Goal: Task Accomplishment & Management: Use online tool/utility

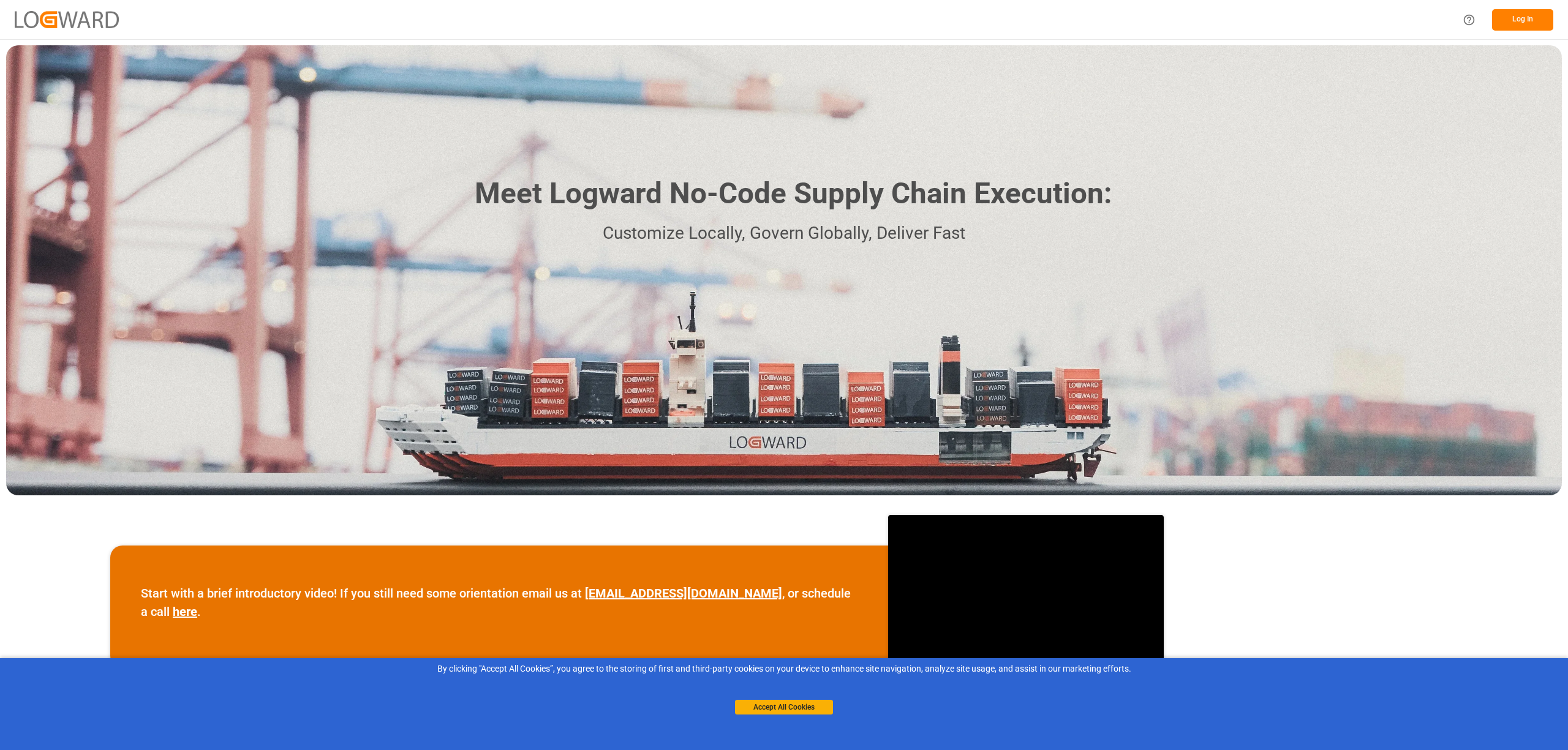
click at [1522, 27] on button "Log In" at bounding box center [1522, 20] width 61 height 21
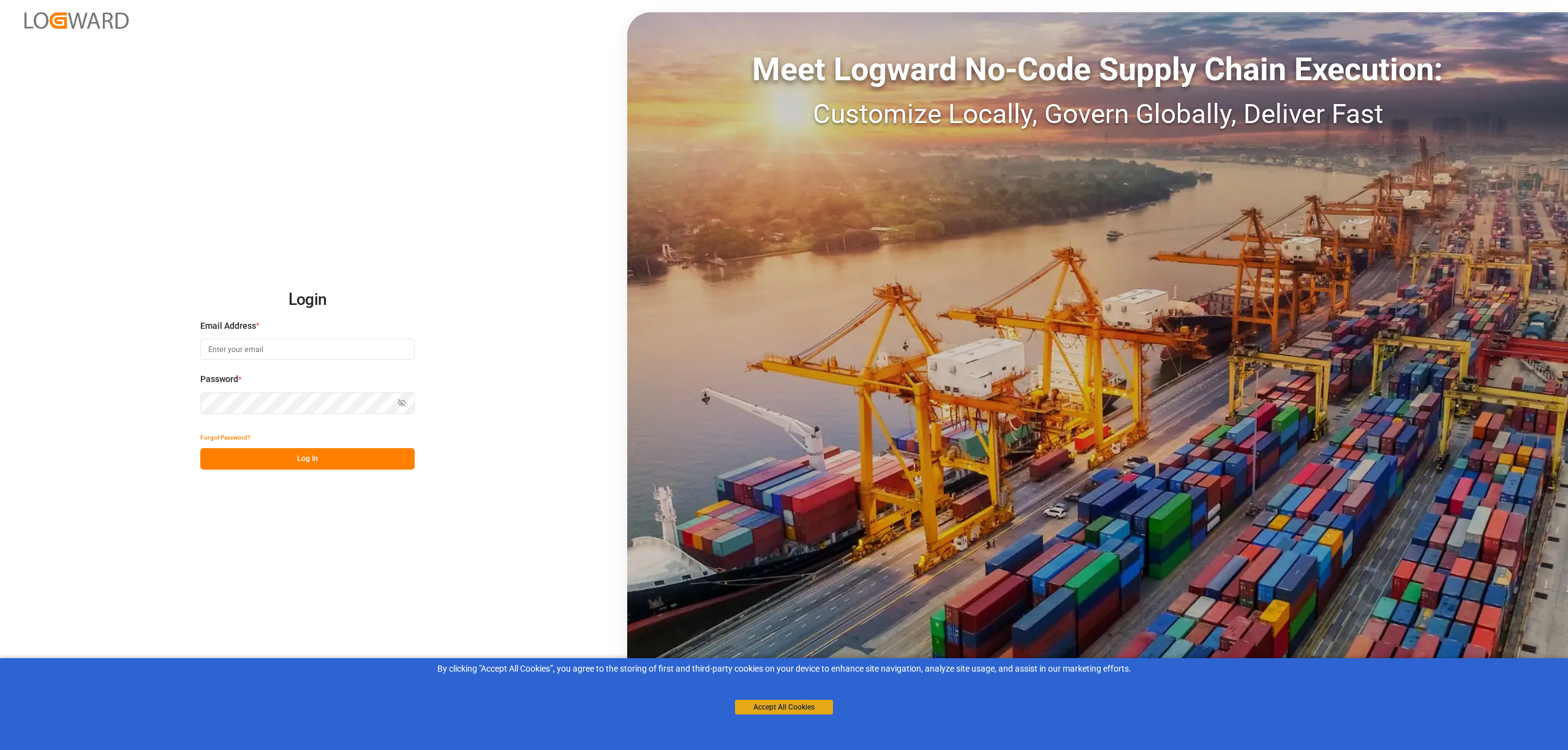
click at [791, 707] on button "Accept All Cookies" at bounding box center [784, 708] width 98 height 15
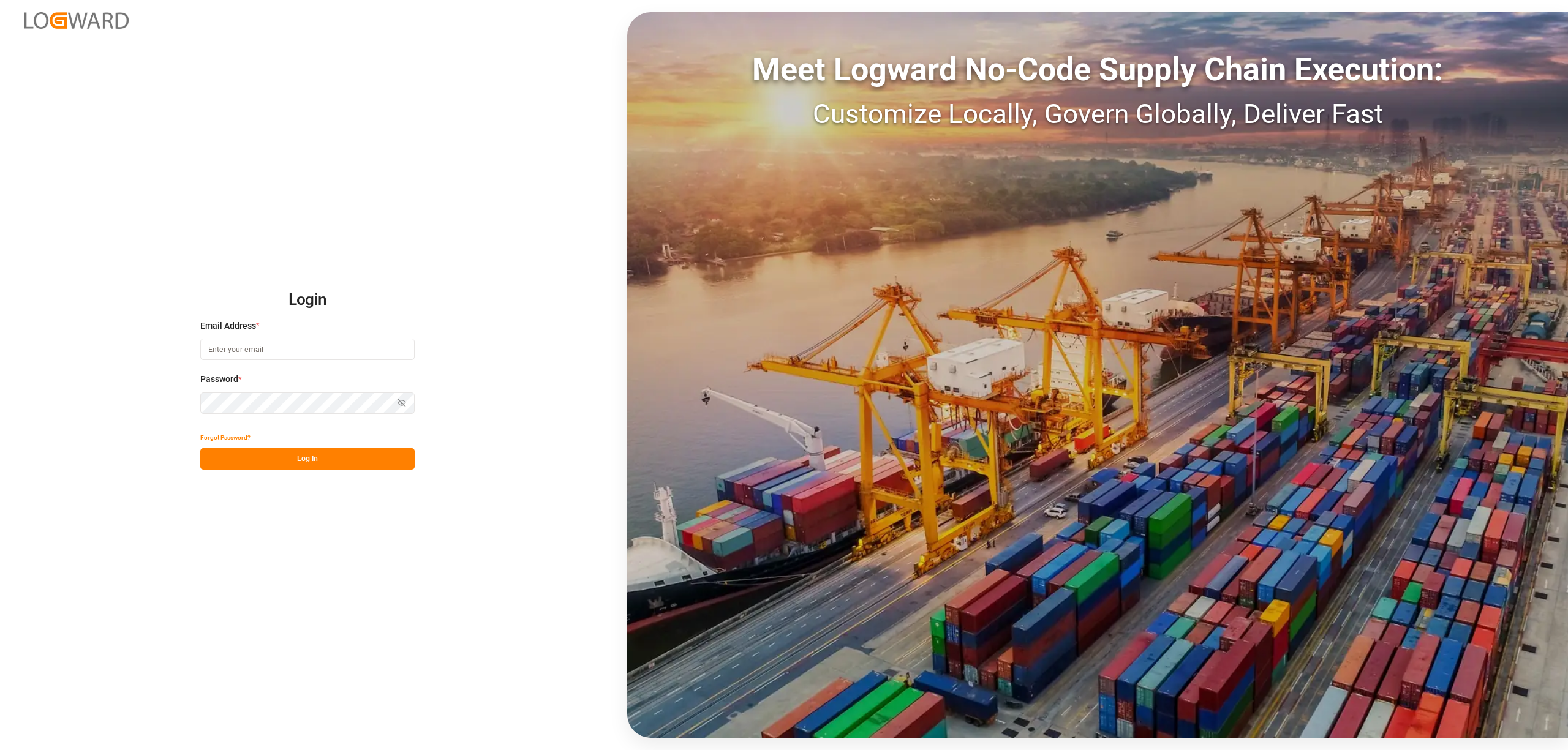
click at [221, 351] on input at bounding box center [308, 349] width 215 height 21
type input "inge.niegsch@rhenus.com"
click at [302, 465] on button "Log In" at bounding box center [308, 459] width 215 height 21
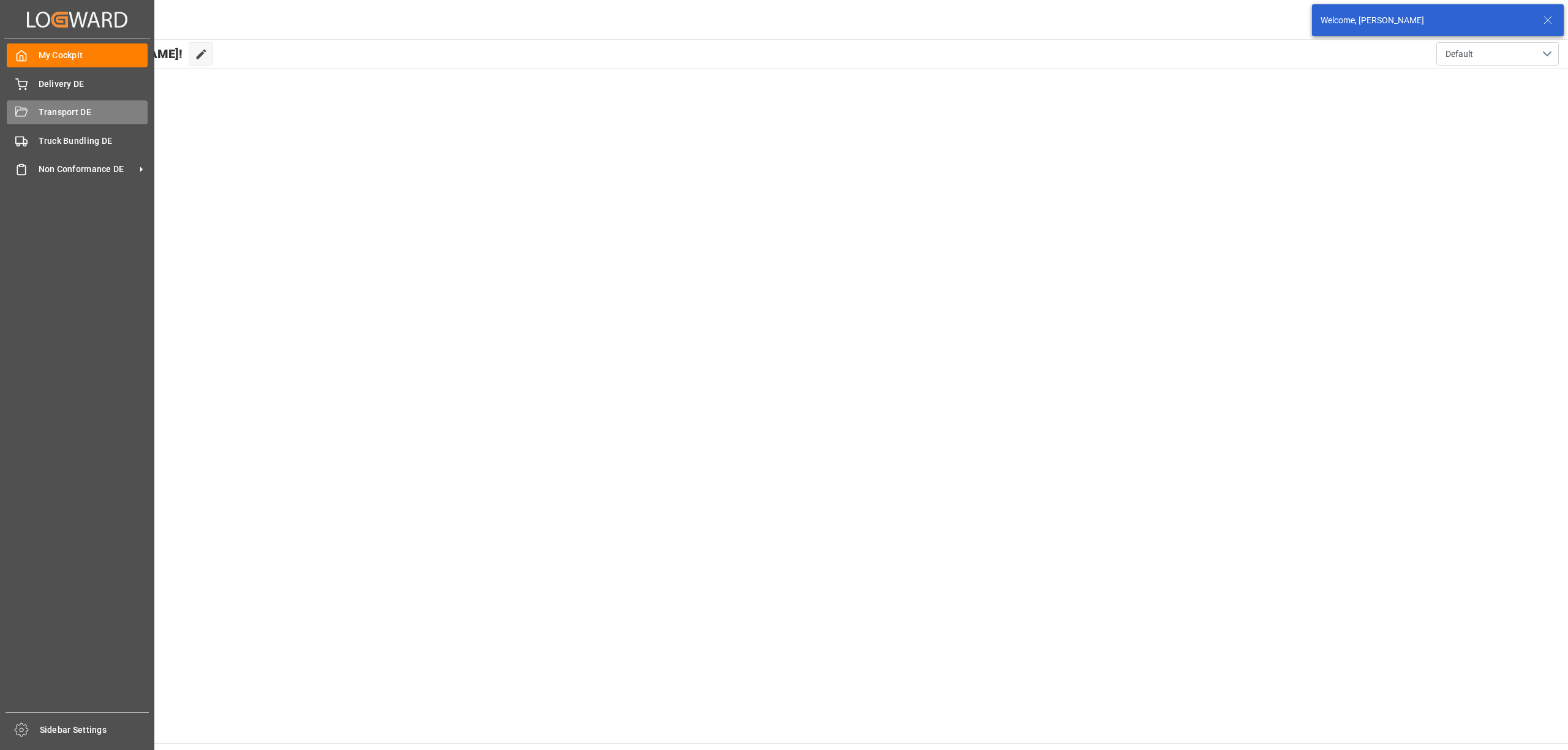
click at [70, 112] on span "Transport DE" at bounding box center [94, 112] width 110 height 13
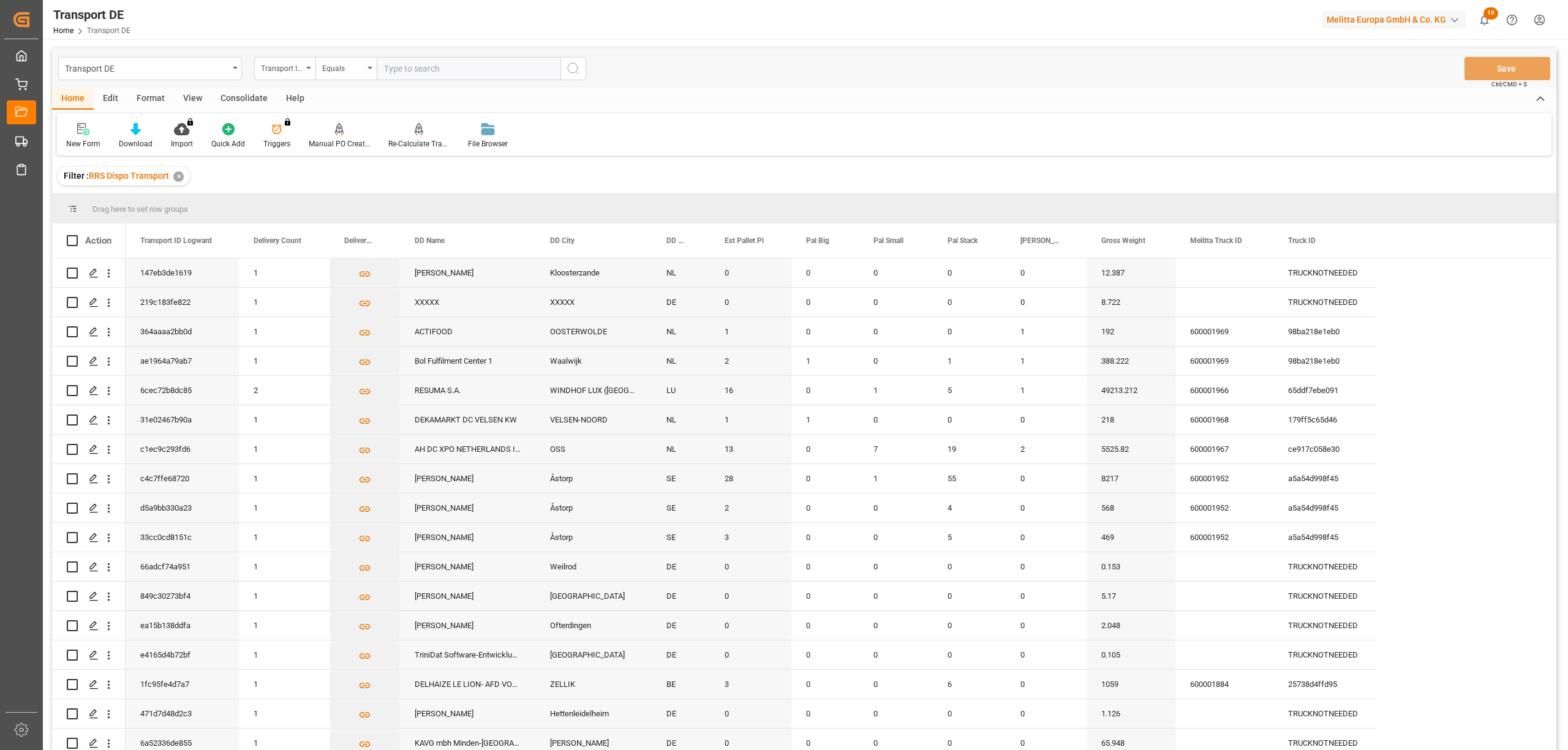
click at [239, 96] on div "Consolidate" at bounding box center [244, 99] width 66 height 21
click at [88, 144] on div "Consolidation List" at bounding box center [96, 144] width 60 height 11
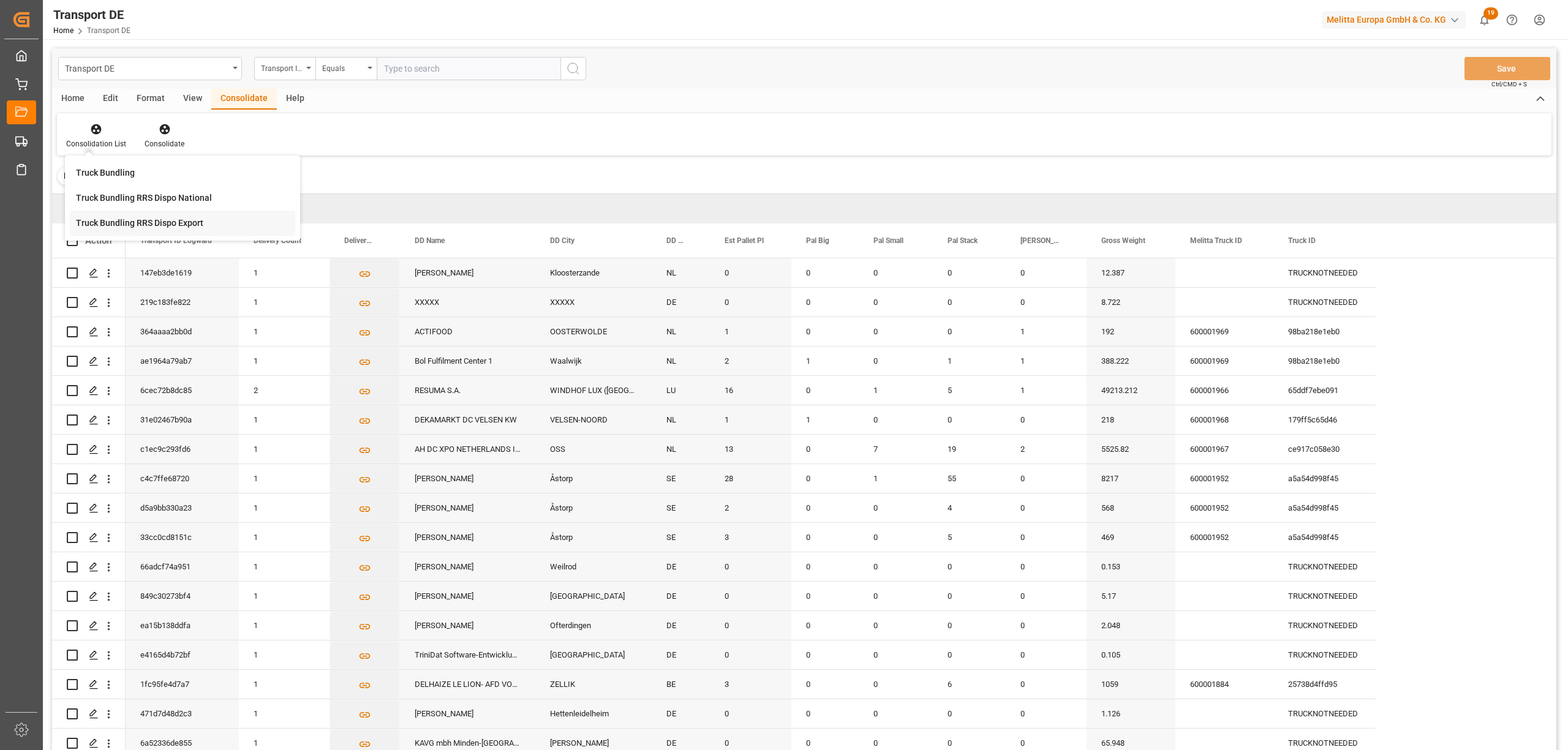
click at [106, 223] on div "Truck Bundling RRS Dispo Export" at bounding box center [140, 223] width 127 height 13
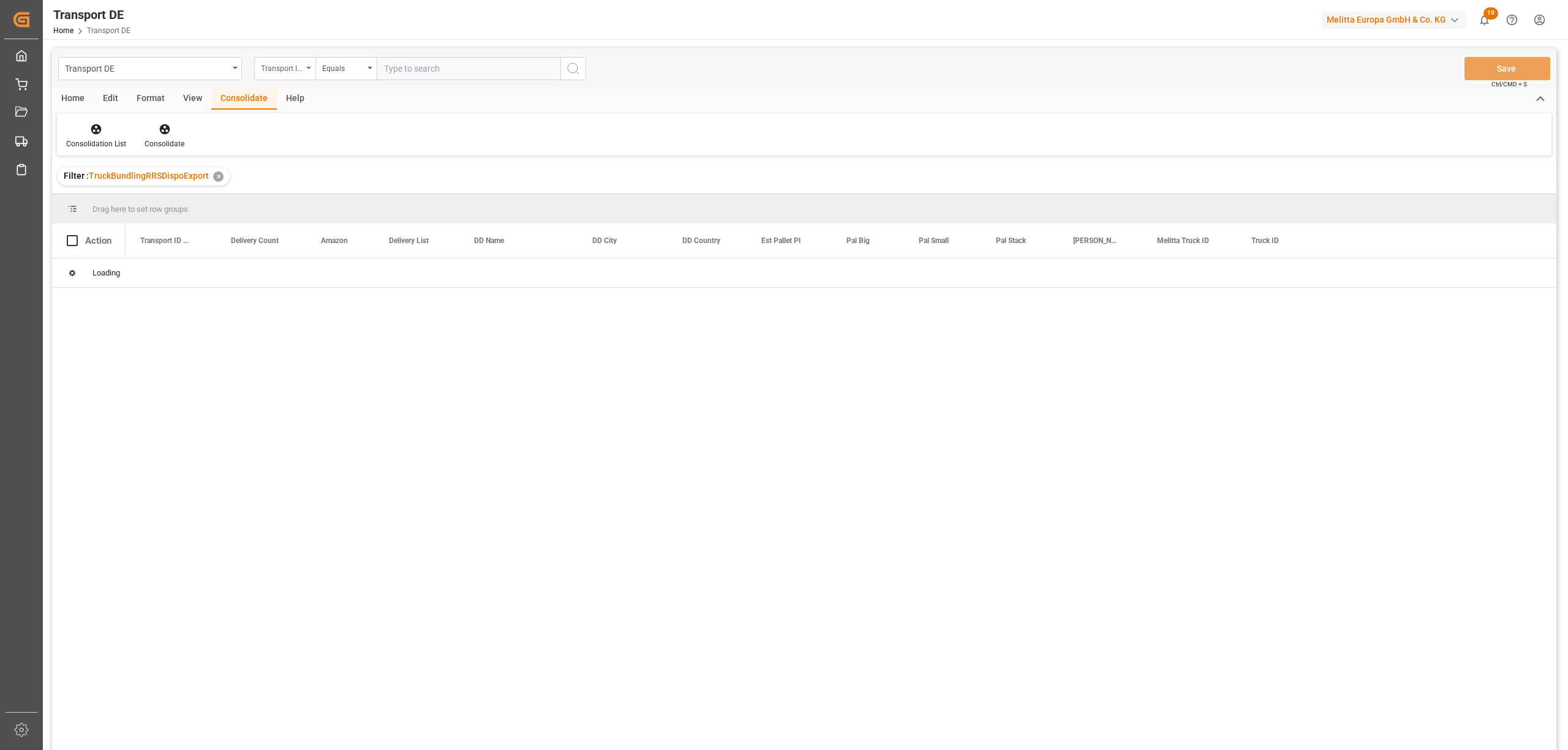
click at [262, 67] on div "Transport ID Logward" at bounding box center [281, 67] width 42 height 14
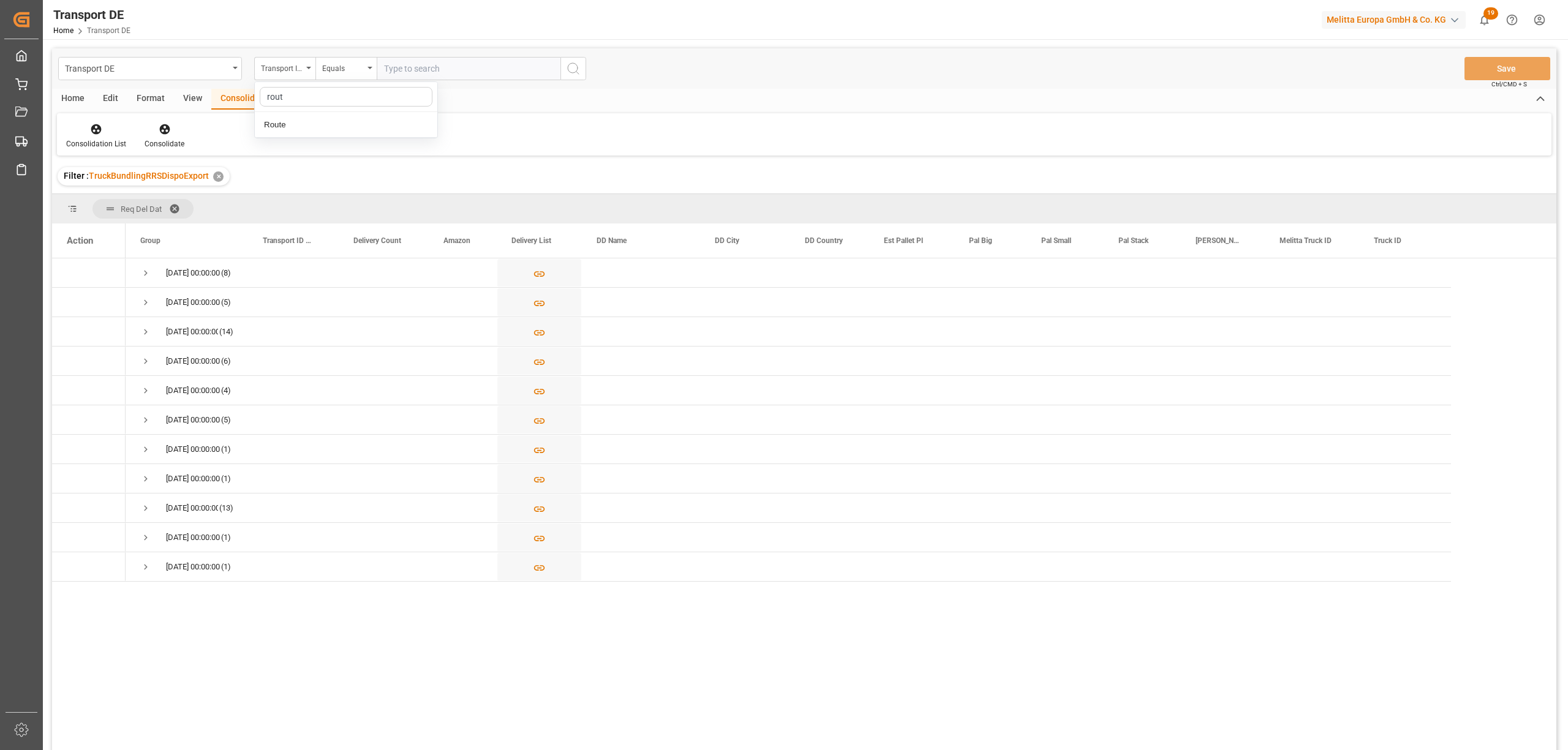
type input "route"
click at [308, 131] on div "Route" at bounding box center [346, 125] width 182 height 26
click at [334, 71] on div "Equals" at bounding box center [343, 67] width 42 height 14
click at [358, 198] on div "Starts with" at bounding box center [407, 202] width 182 height 26
type input "PL"
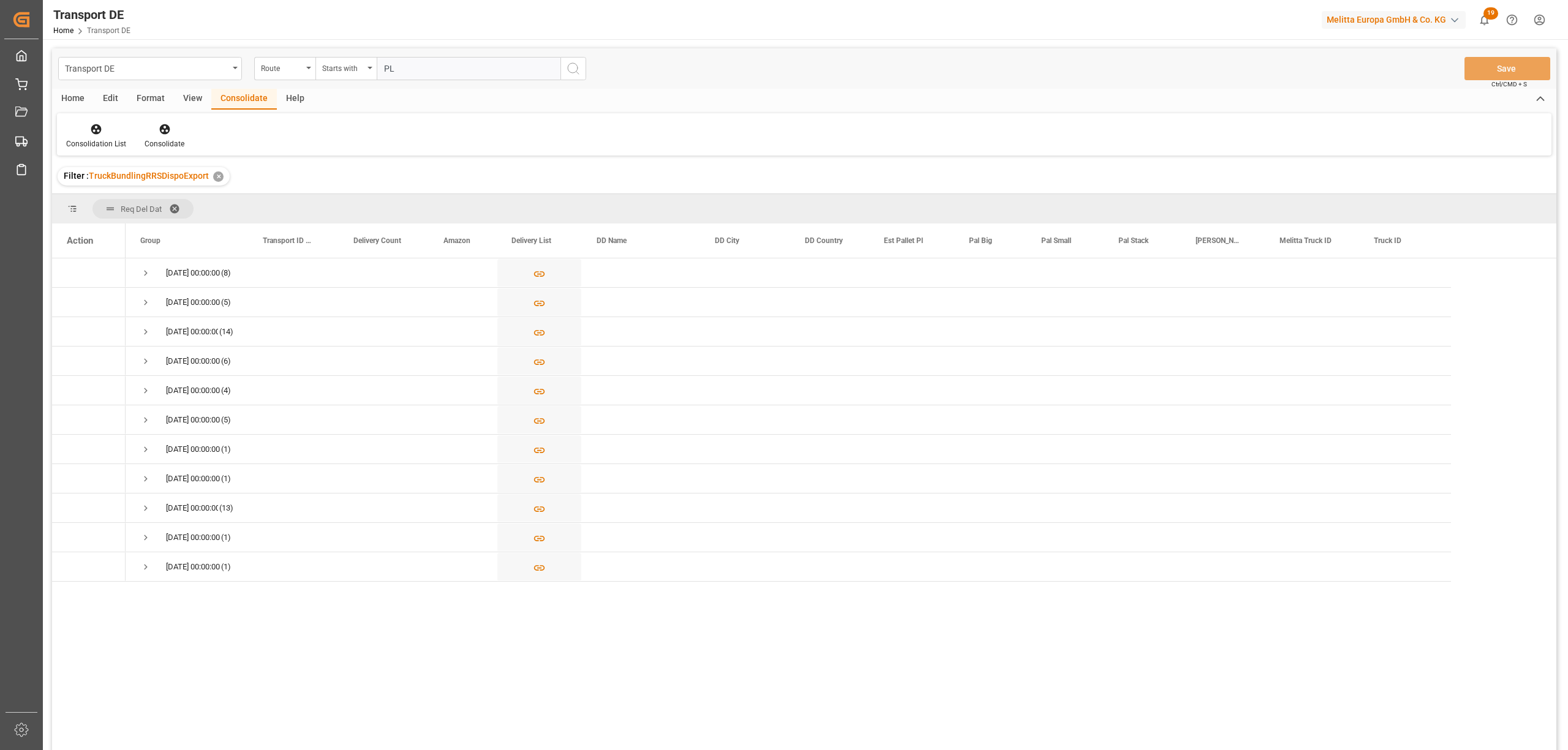
click at [572, 65] on icon "search button" at bounding box center [573, 69] width 15 height 15
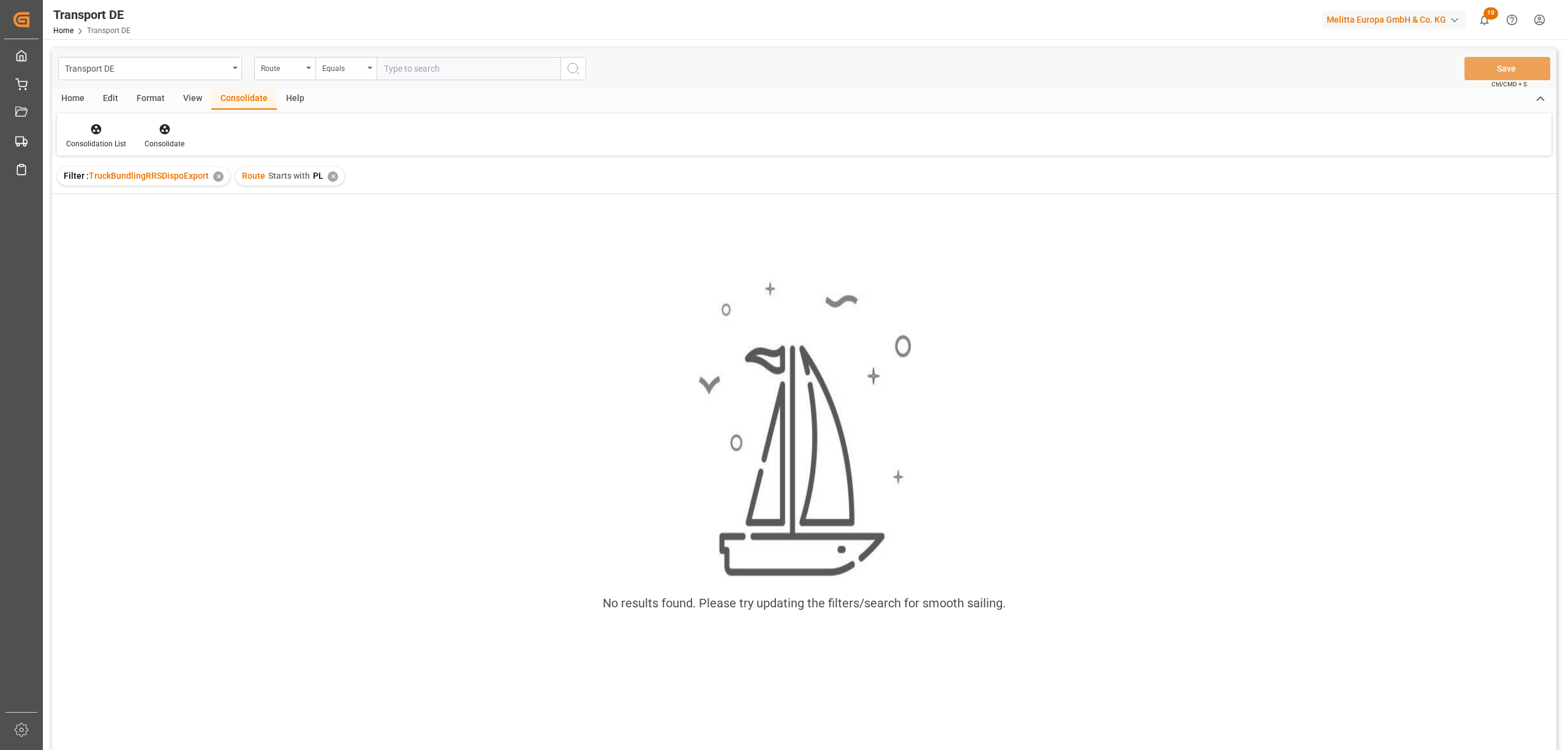
click at [328, 173] on div "✕" at bounding box center [333, 177] width 11 height 11
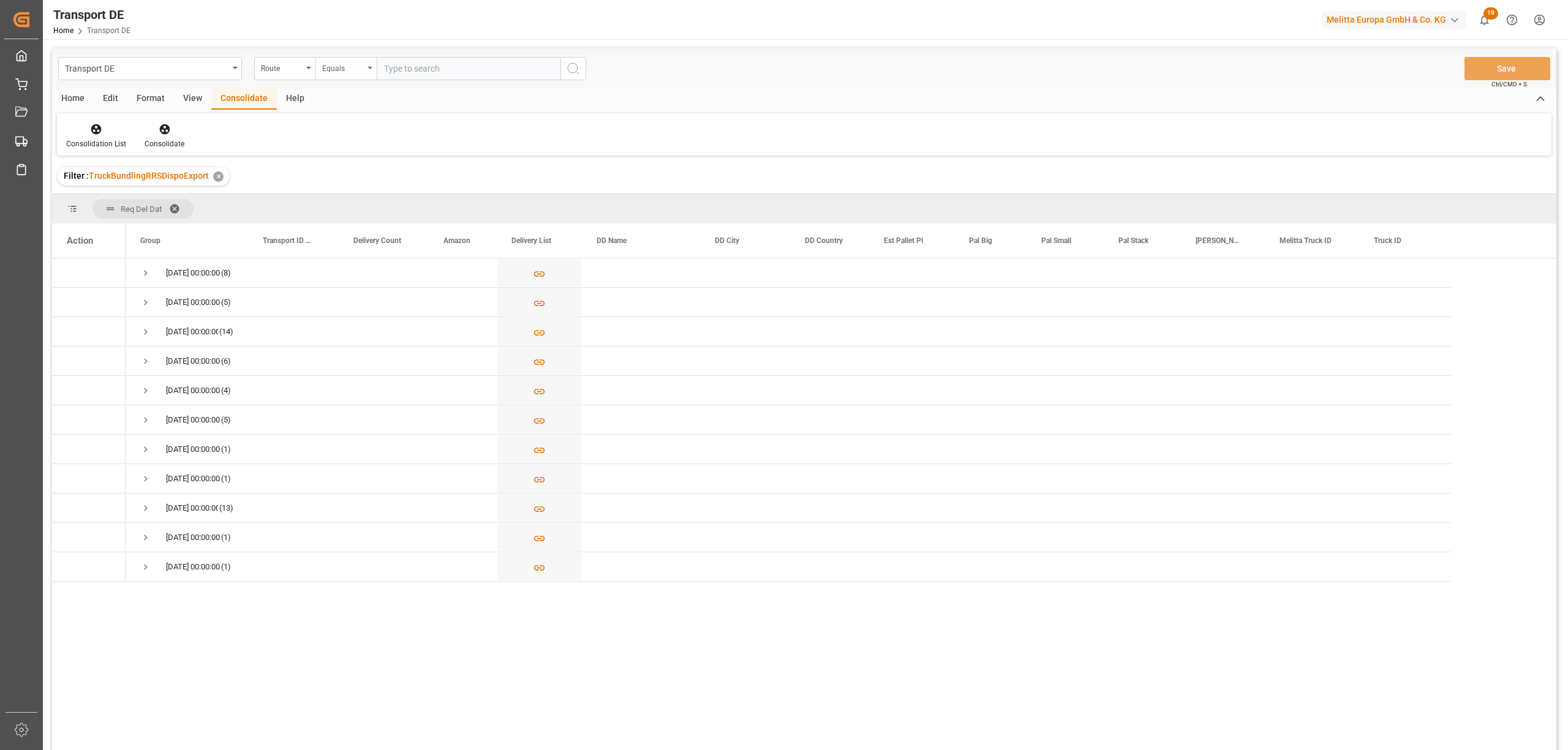
click at [344, 65] on div "Equals" at bounding box center [343, 67] width 42 height 14
drag, startPoint x: 366, startPoint y: 203, endPoint x: 465, endPoint y: 229, distance: 102.4
click at [366, 202] on div "Starts with" at bounding box center [407, 202] width 182 height 26
type input "CZ"
click at [579, 64] on icon "search button" at bounding box center [573, 69] width 15 height 15
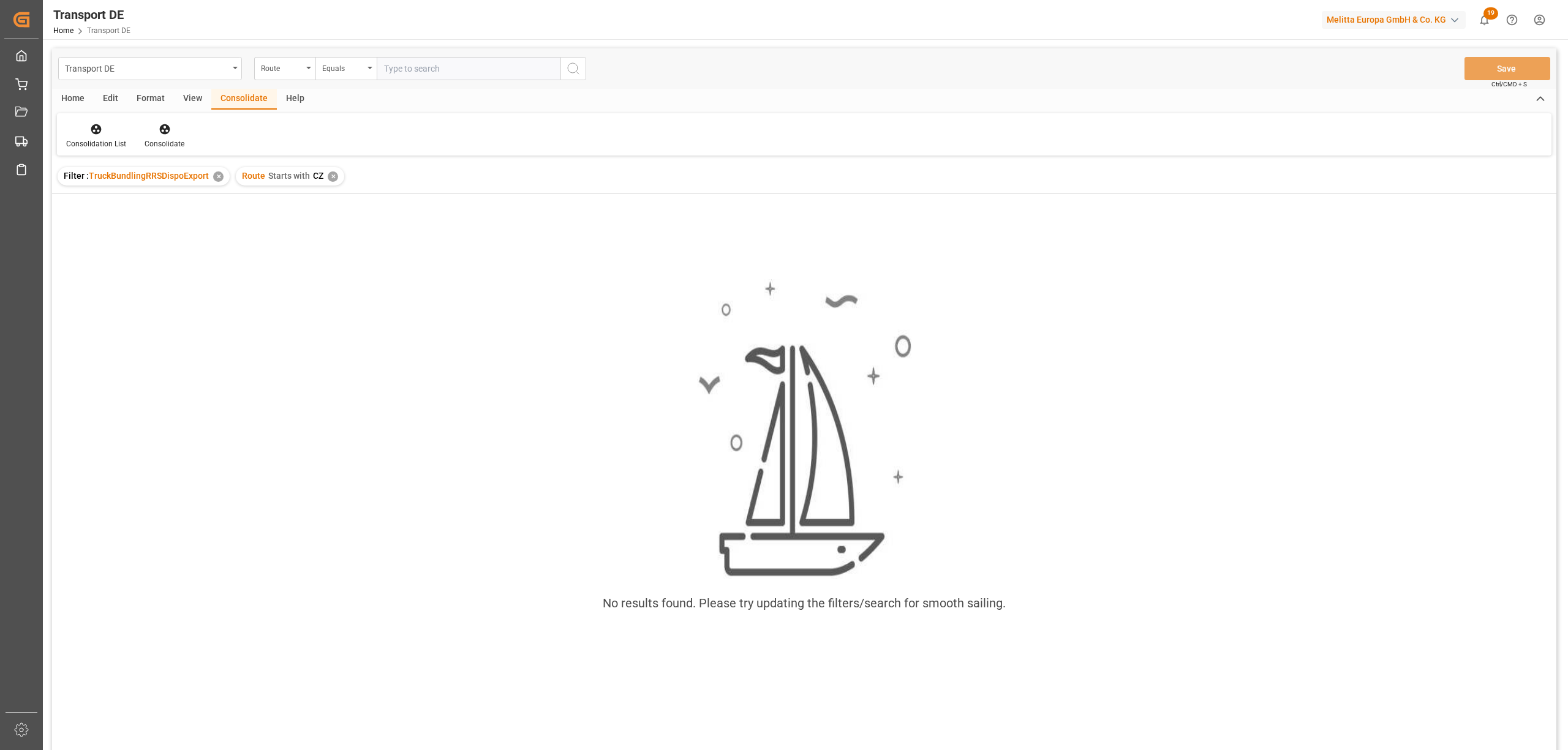
click at [331, 179] on div "✕" at bounding box center [333, 177] width 11 height 11
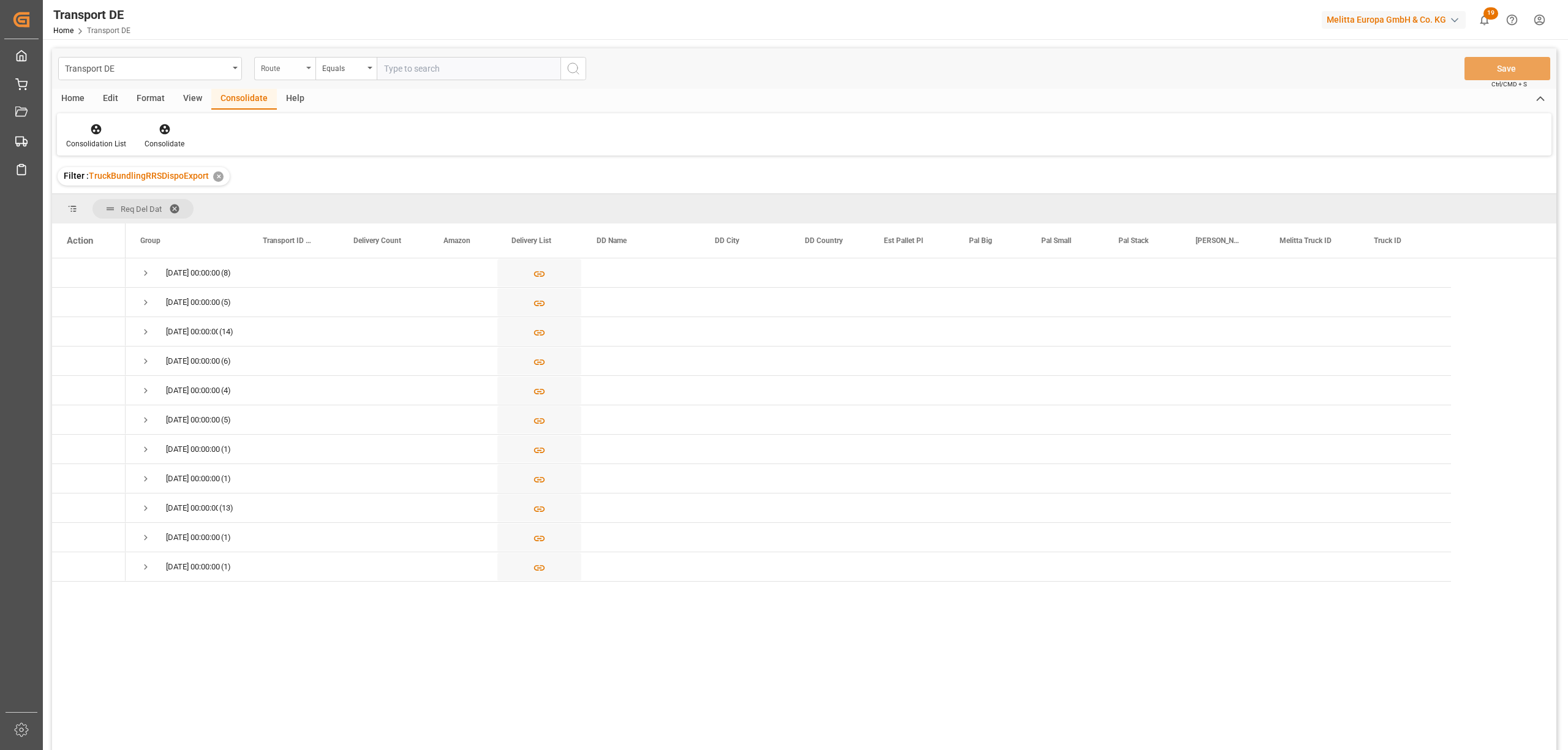
click at [272, 71] on div "Route" at bounding box center [281, 67] width 42 height 14
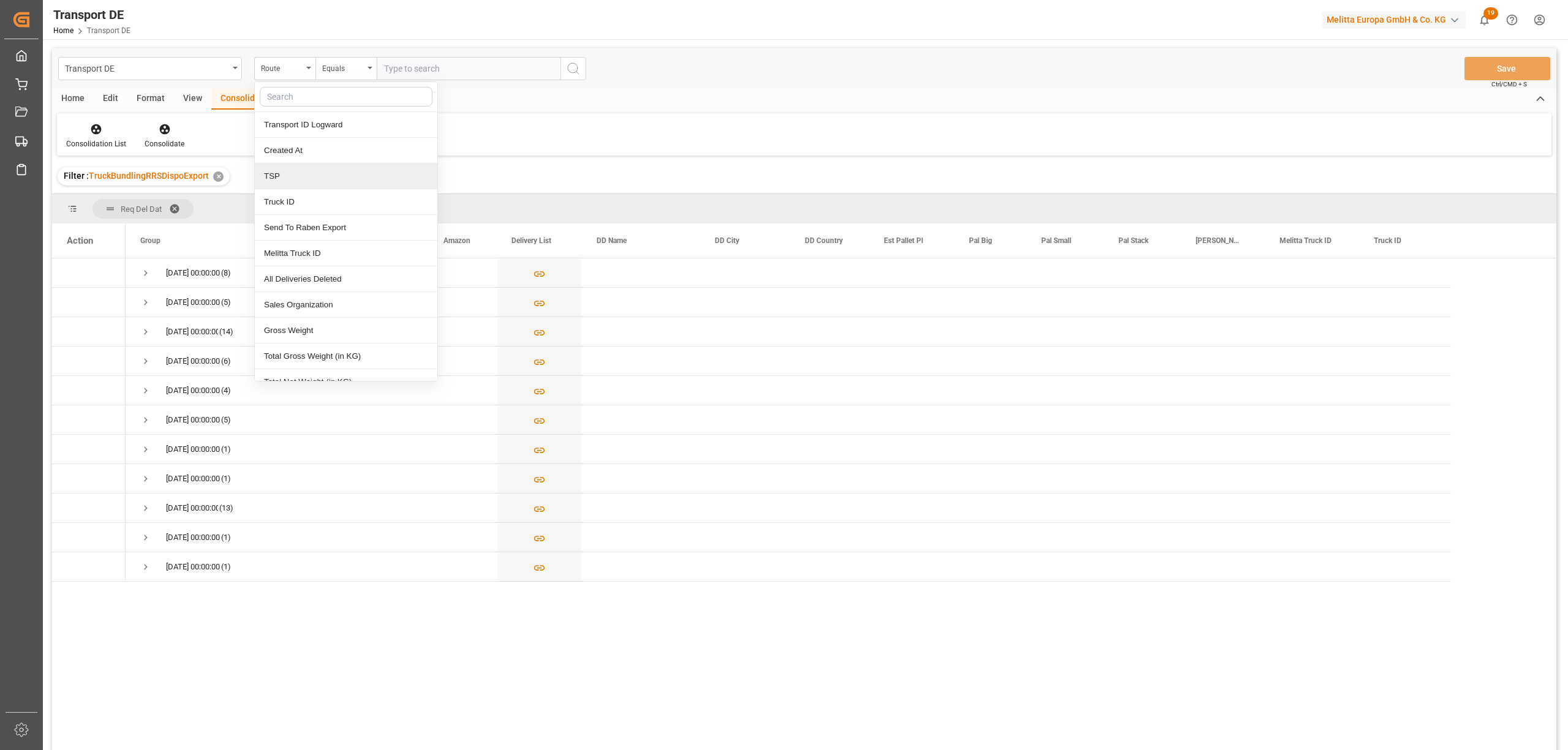
click at [297, 173] on div "TSP" at bounding box center [346, 176] width 182 height 26
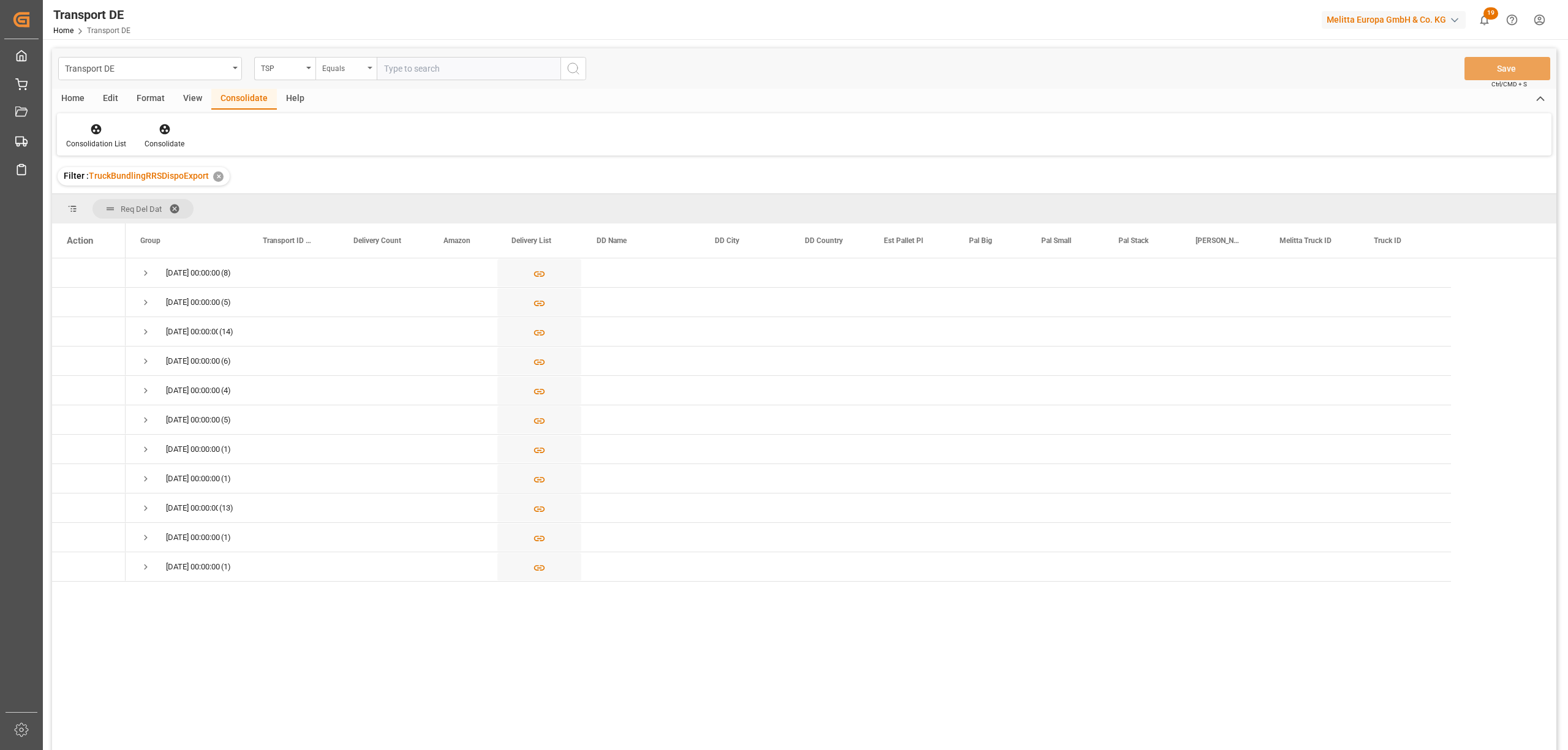
click at [338, 71] on div "Equals" at bounding box center [343, 67] width 42 height 14
drag, startPoint x: 356, startPoint y: 203, endPoint x: 525, endPoint y: 202, distance: 169.0
click at [356, 204] on div "Starts with" at bounding box center [407, 202] width 182 height 26
type input "Dachser Cof"
click at [567, 65] on icon "search button" at bounding box center [573, 69] width 15 height 15
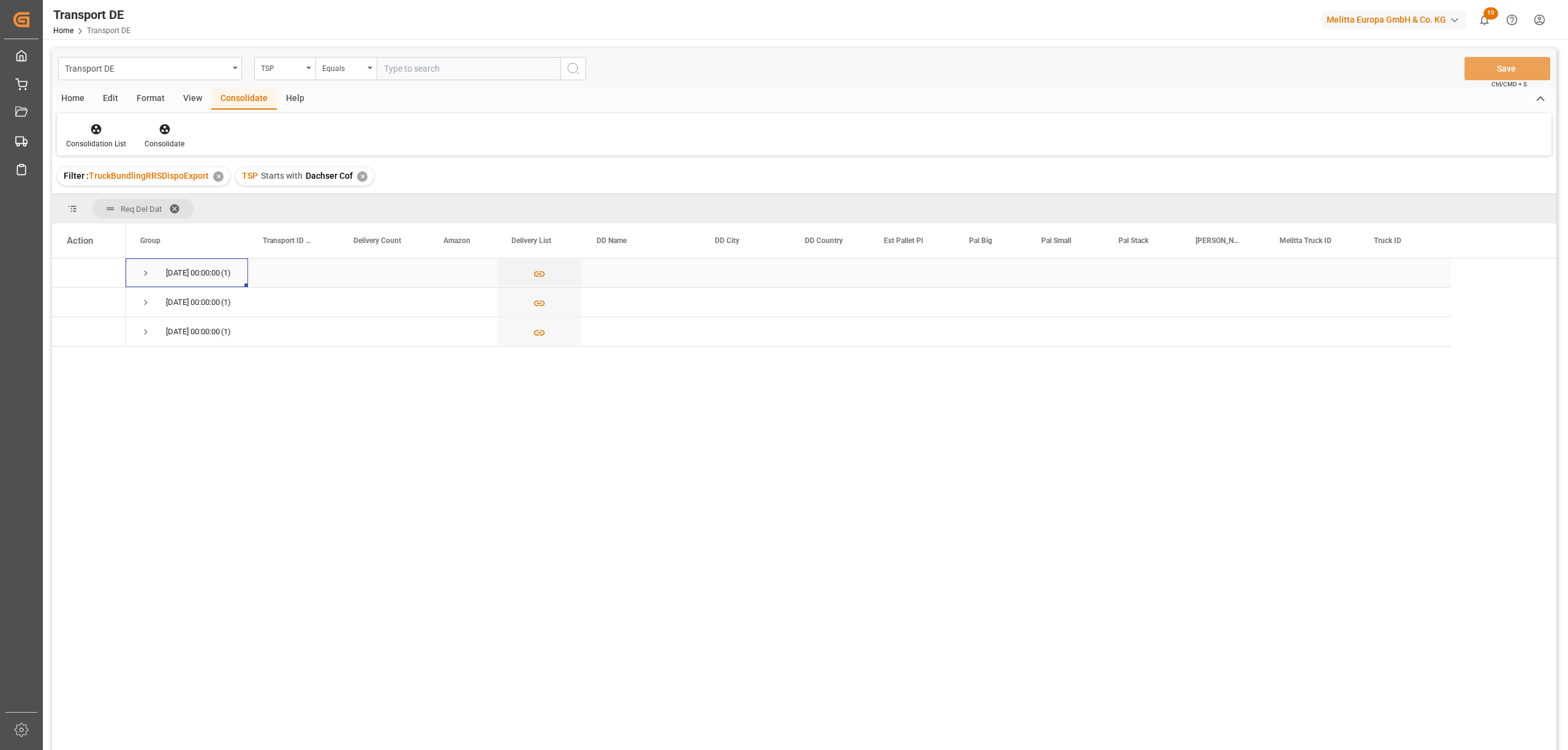
click at [146, 273] on span "Press SPACE to select this row." at bounding box center [146, 273] width 11 height 11
click at [72, 300] on input "Press Space to toggle row selection (unchecked)" at bounding box center [72, 303] width 11 height 11
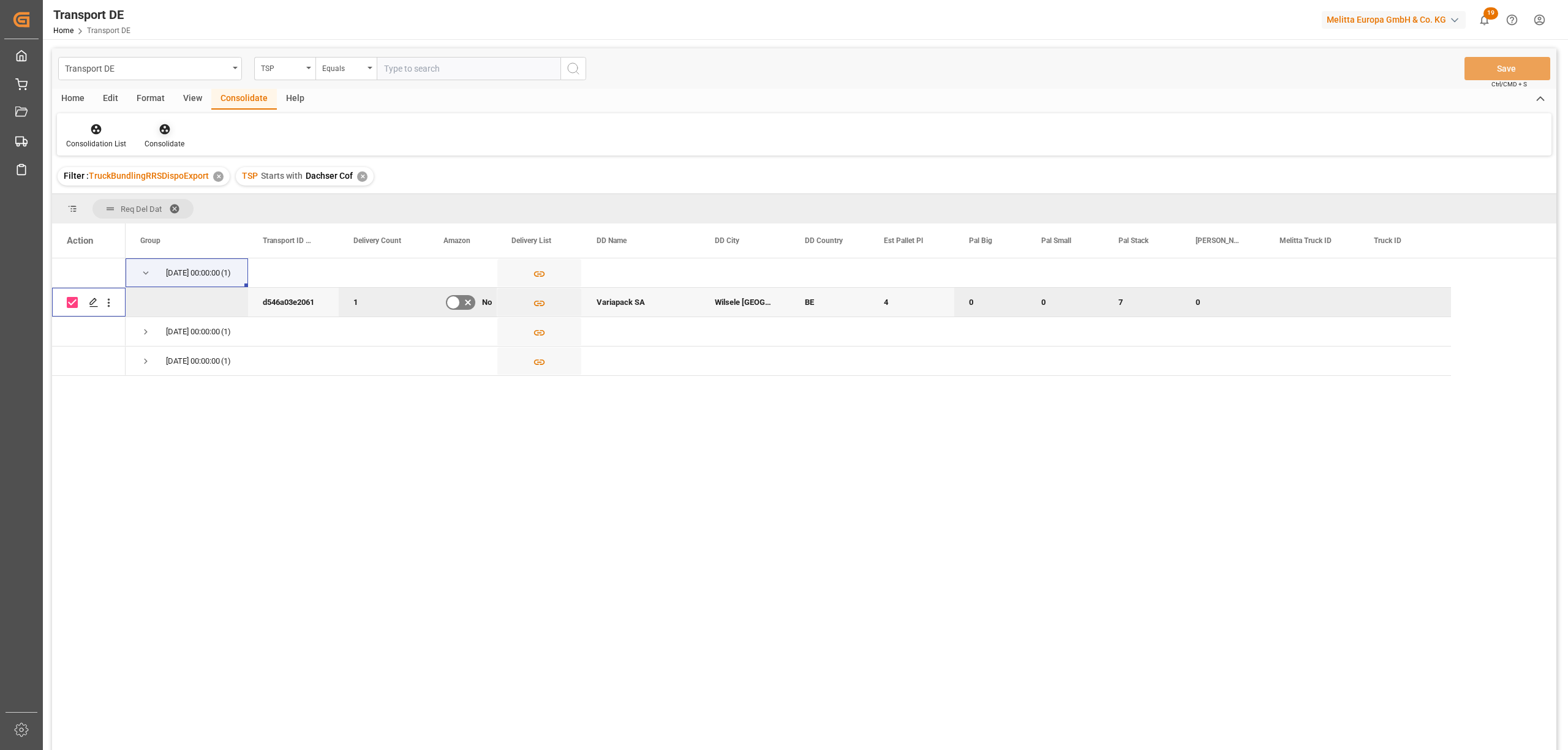
click at [167, 129] on icon at bounding box center [164, 129] width 11 height 11
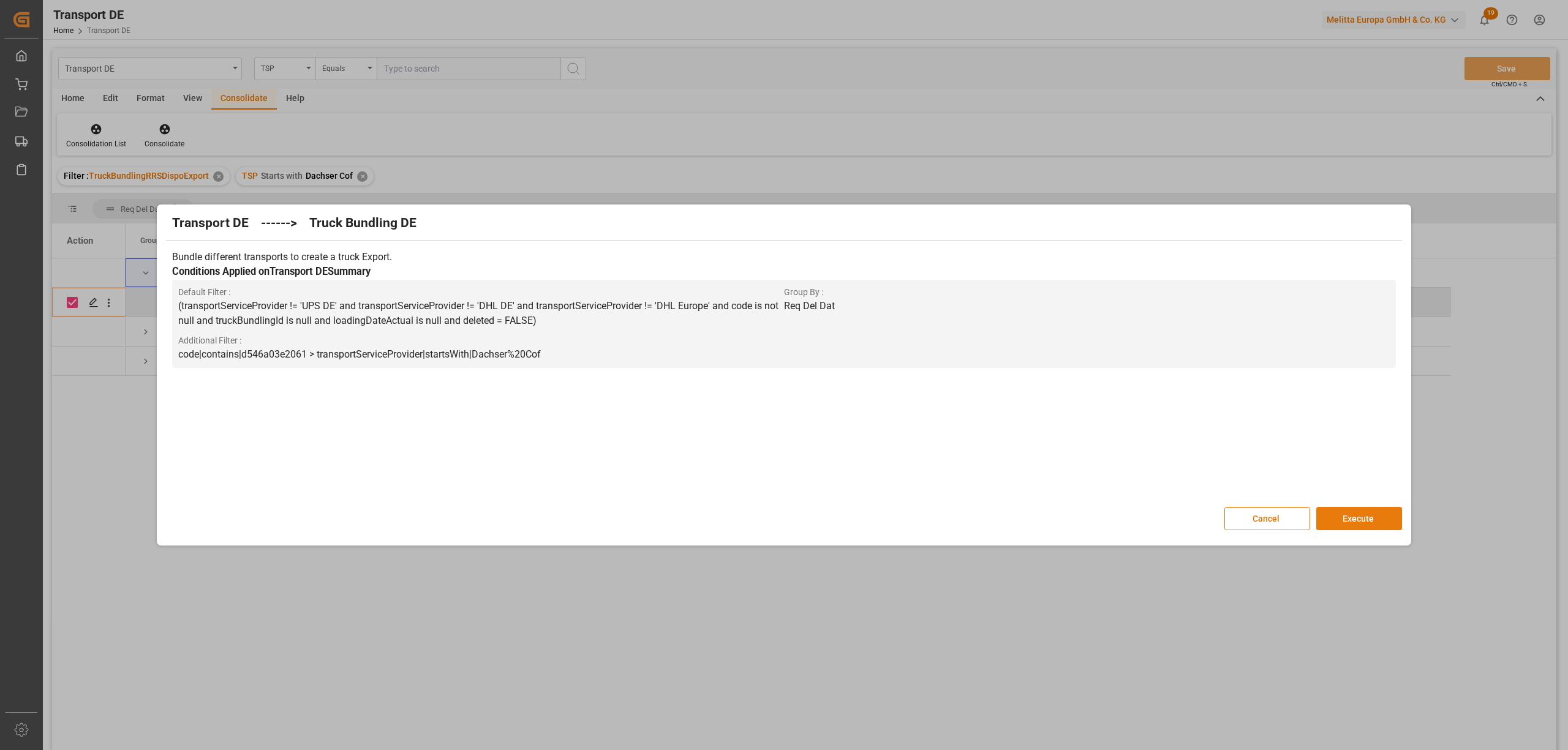
click at [1358, 519] on button "Execute" at bounding box center [1358, 519] width 85 height 23
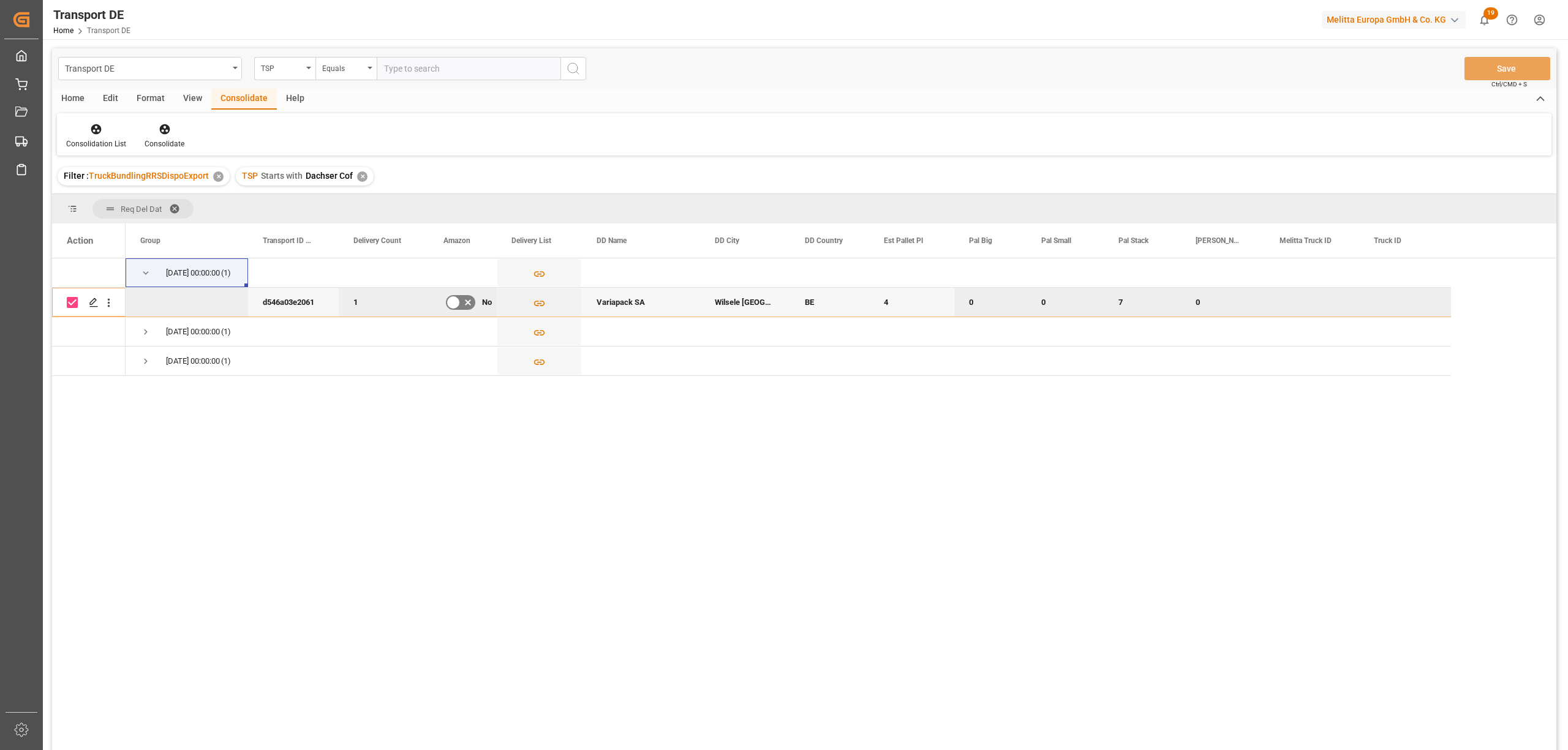
click at [69, 301] on input "Press Space to toggle row selection (checked)" at bounding box center [72, 303] width 11 height 11
checkbox input "false"
click at [145, 331] on span "Press SPACE to select this row." at bounding box center [146, 332] width 11 height 11
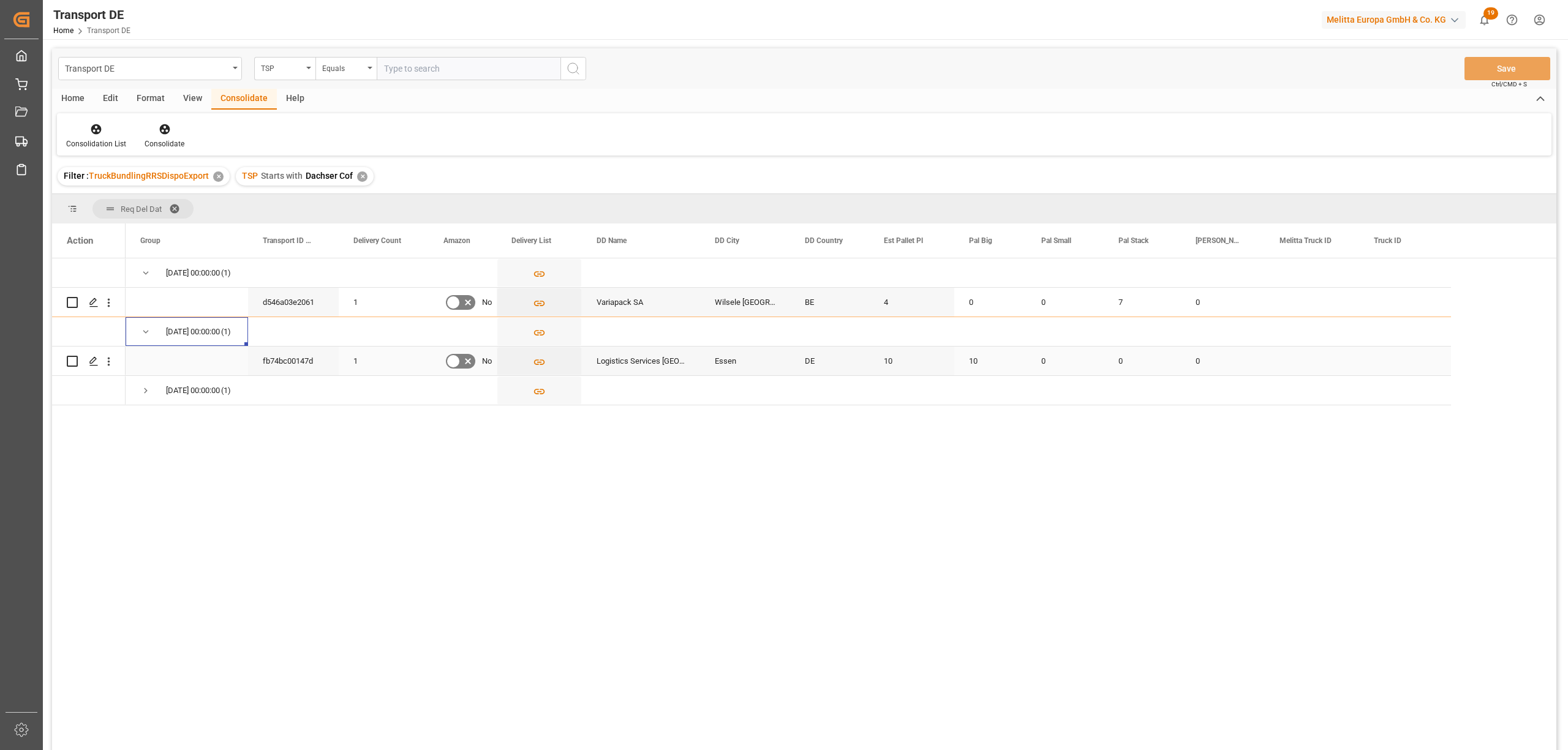
click at [71, 360] on input "Press Space to toggle row selection (unchecked)" at bounding box center [72, 361] width 11 height 11
click at [165, 127] on icon at bounding box center [164, 129] width 11 height 11
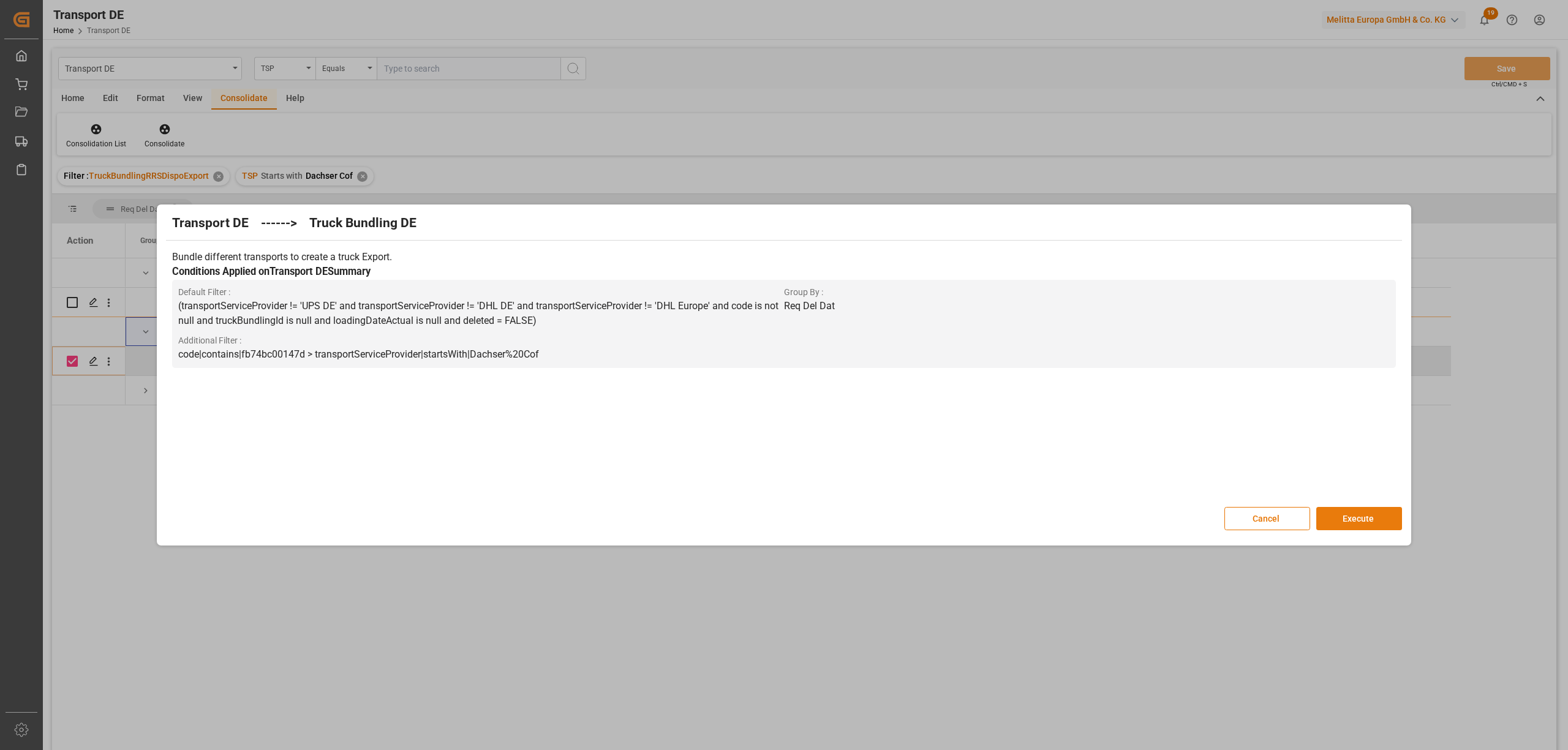
click at [1366, 515] on button "Execute" at bounding box center [1358, 519] width 85 height 23
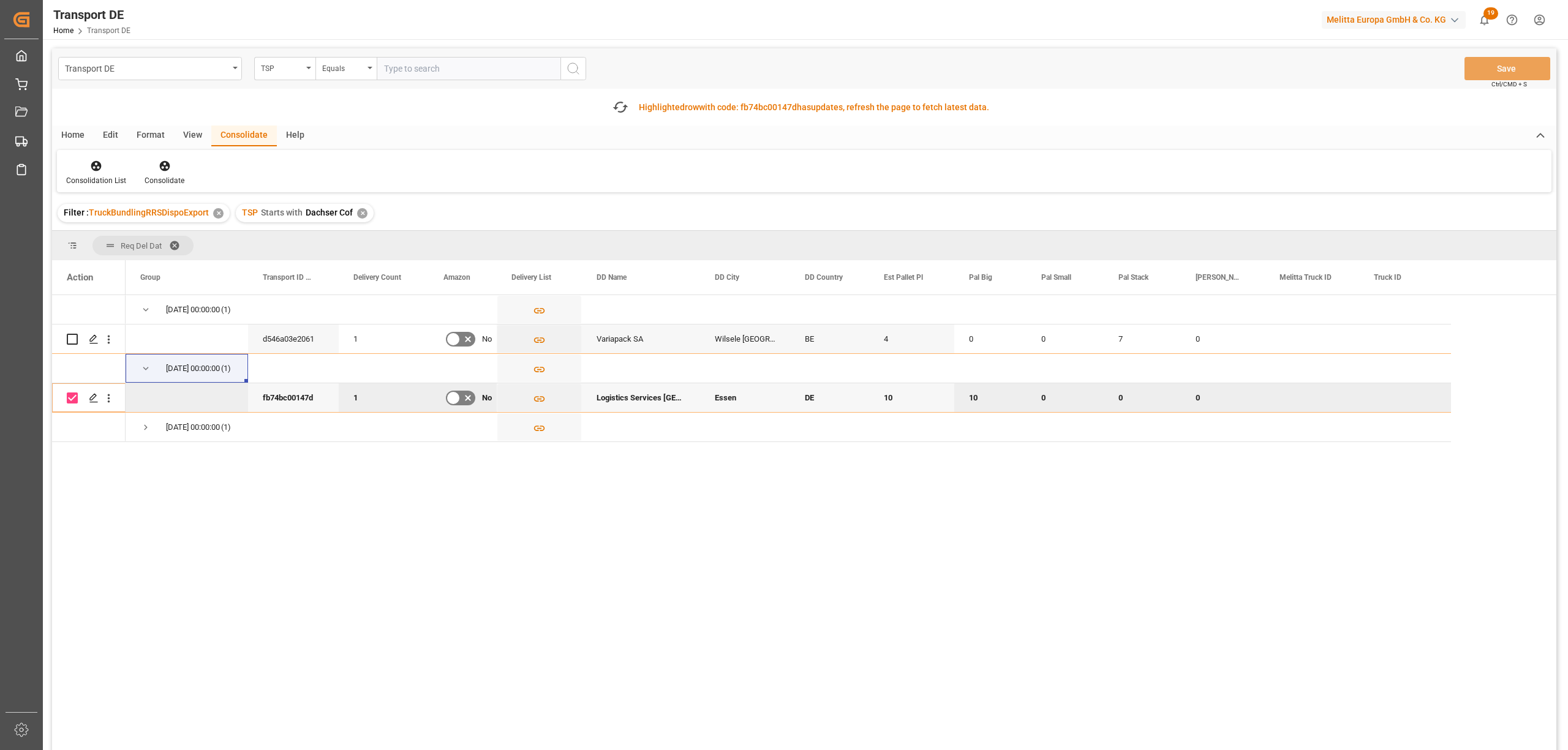
click at [70, 397] on input "Press Space to toggle row selection (checked)" at bounding box center [72, 398] width 11 height 11
checkbox input "false"
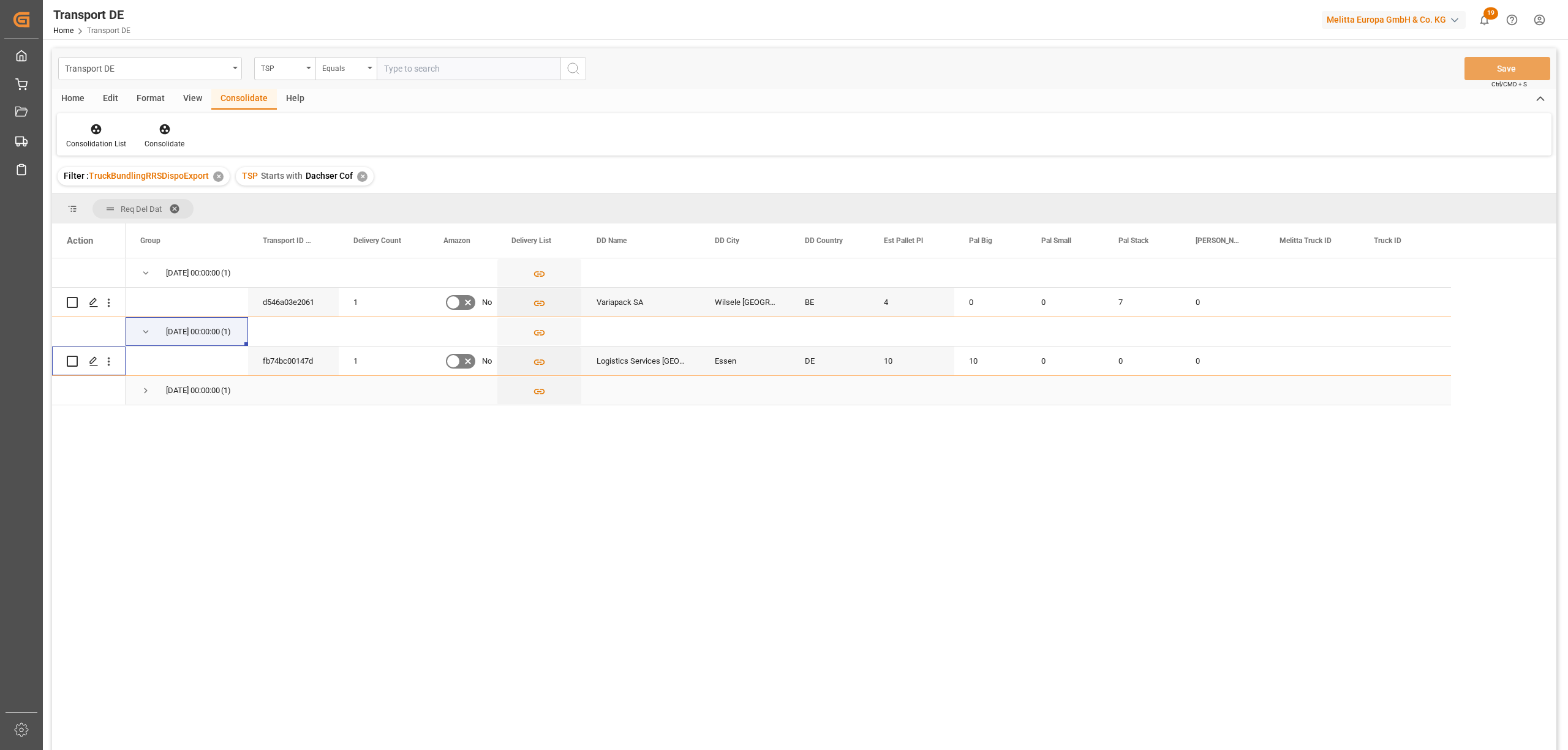
click at [145, 390] on span "Press SPACE to select this row." at bounding box center [146, 391] width 11 height 11
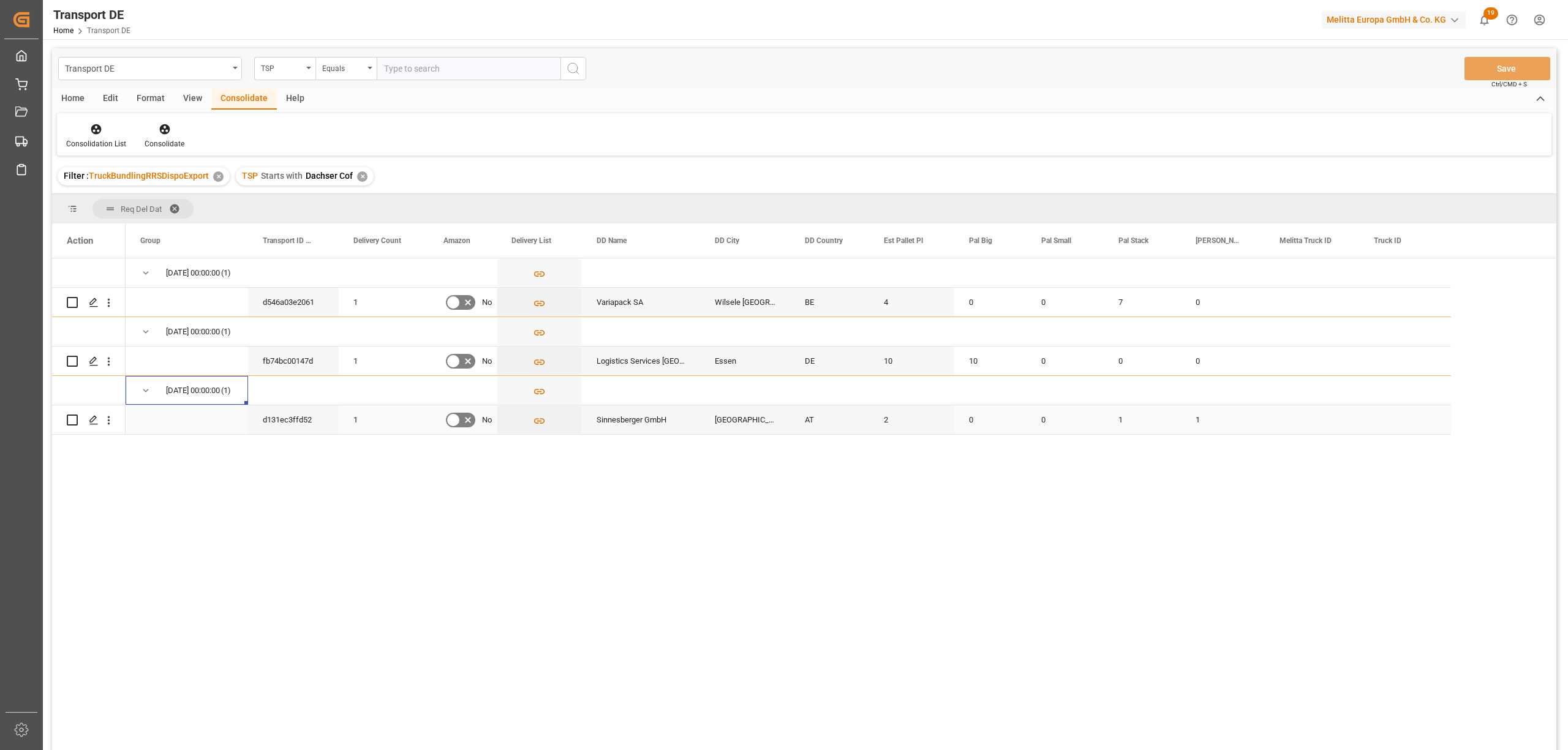
click at [69, 419] on input "Press Space to toggle row selection (unchecked)" at bounding box center [72, 420] width 11 height 11
checkbox input "true"
click at [162, 127] on icon at bounding box center [164, 129] width 11 height 11
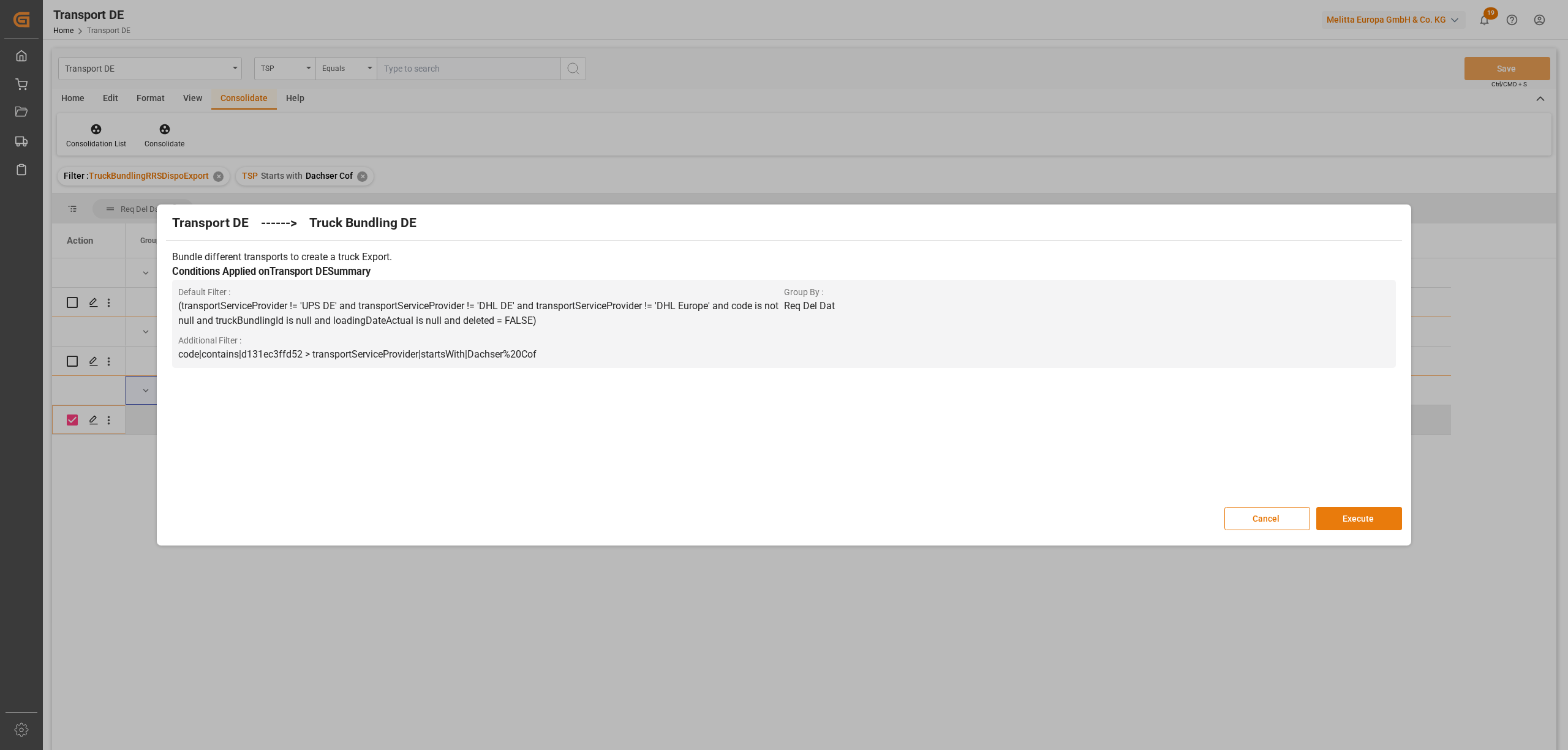
click at [1358, 517] on button "Execute" at bounding box center [1358, 519] width 85 height 23
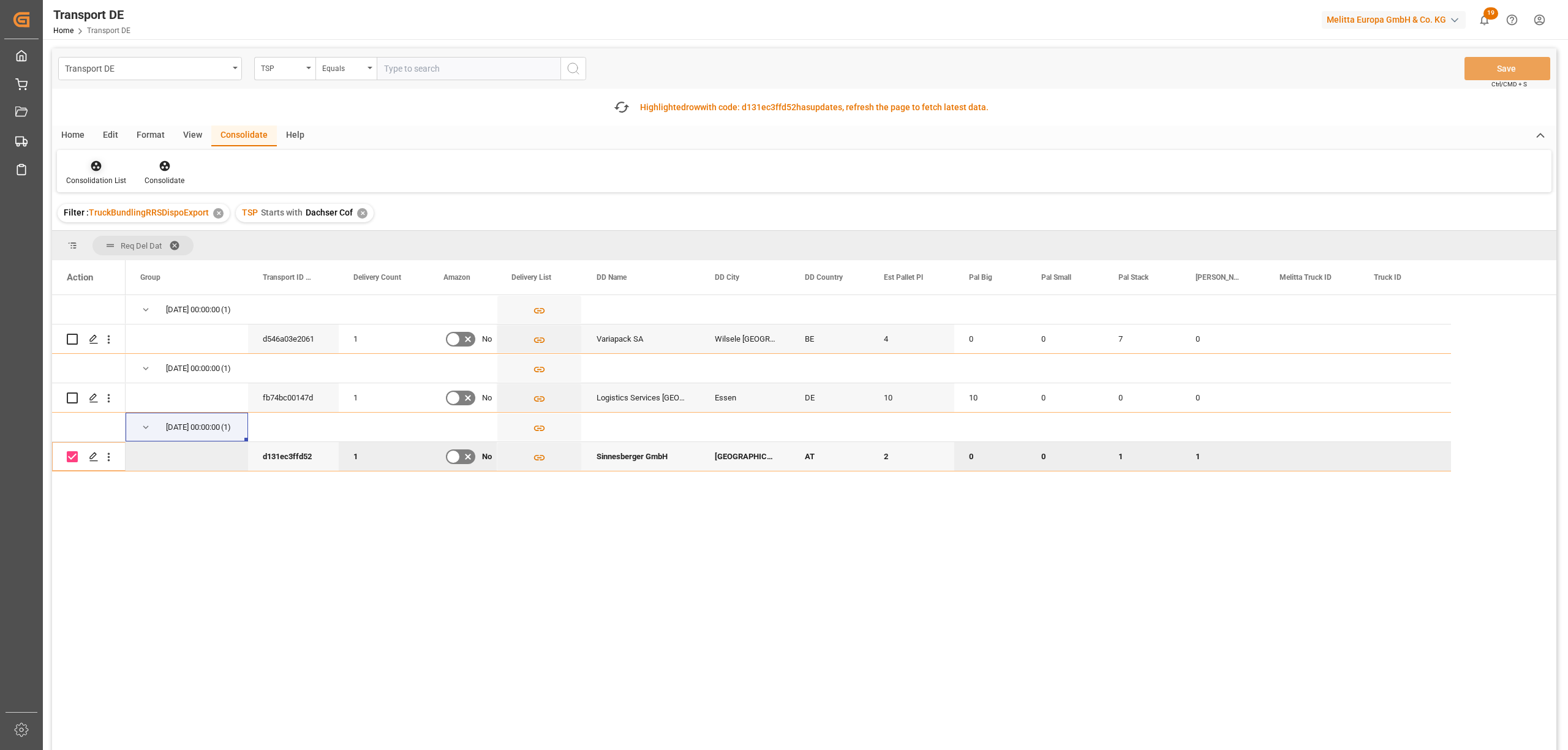
click at [101, 170] on icon at bounding box center [96, 166] width 12 height 12
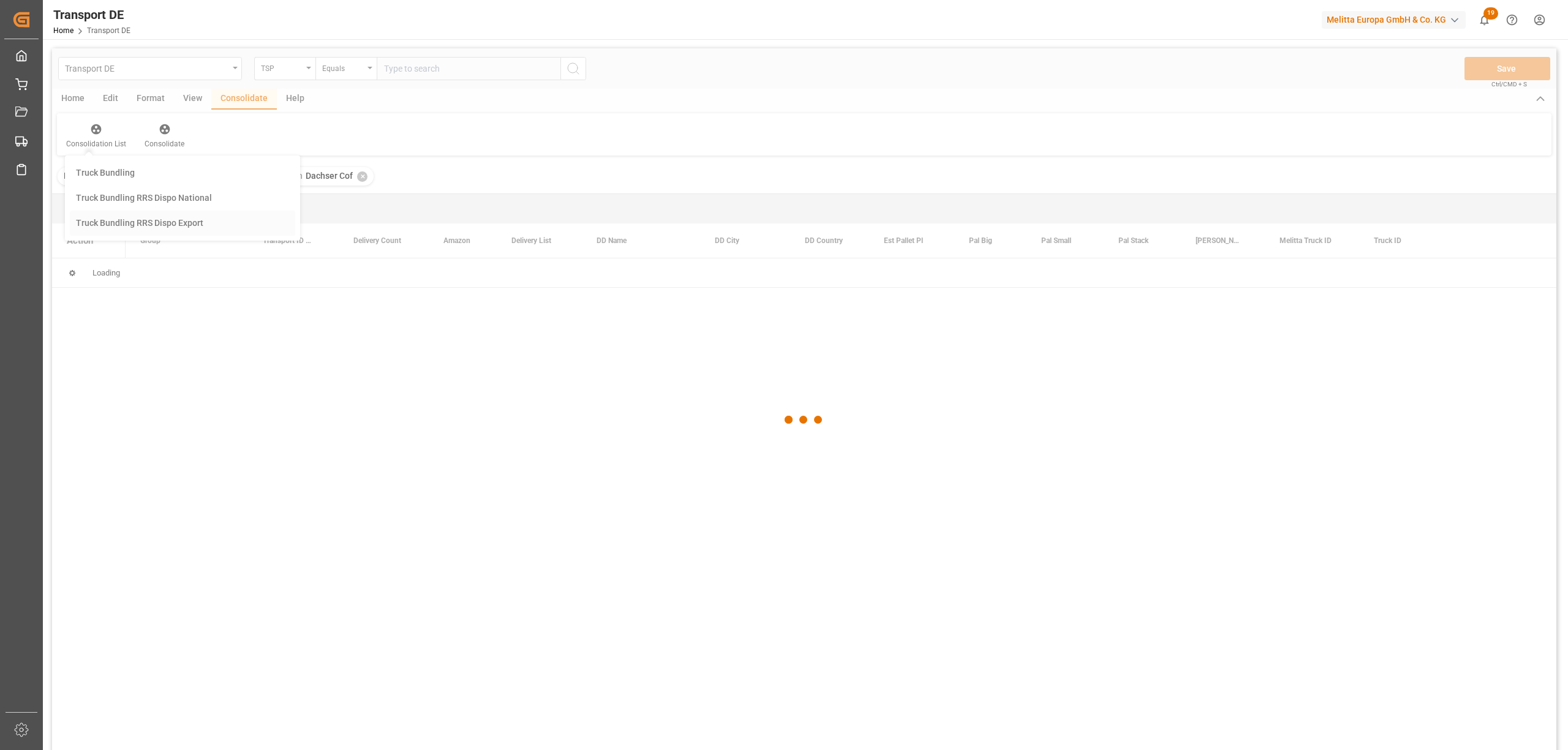
click at [88, 260] on div "Transport DE TSP Equals Save Ctrl/CMD + S Home Edit Format View Consolidate Hel…" at bounding box center [804, 416] width 1504 height 734
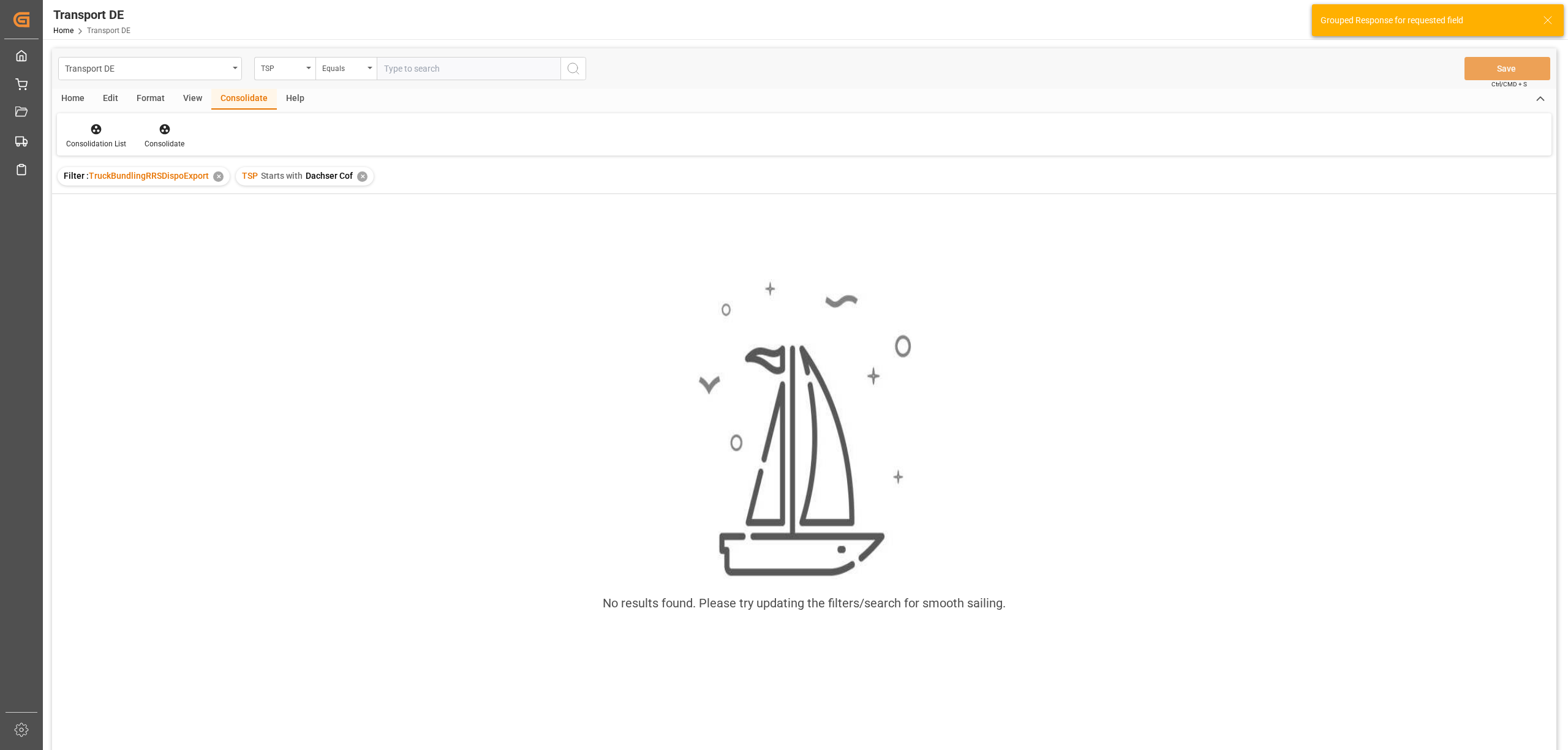
click at [360, 177] on div "✕" at bounding box center [362, 177] width 11 height 11
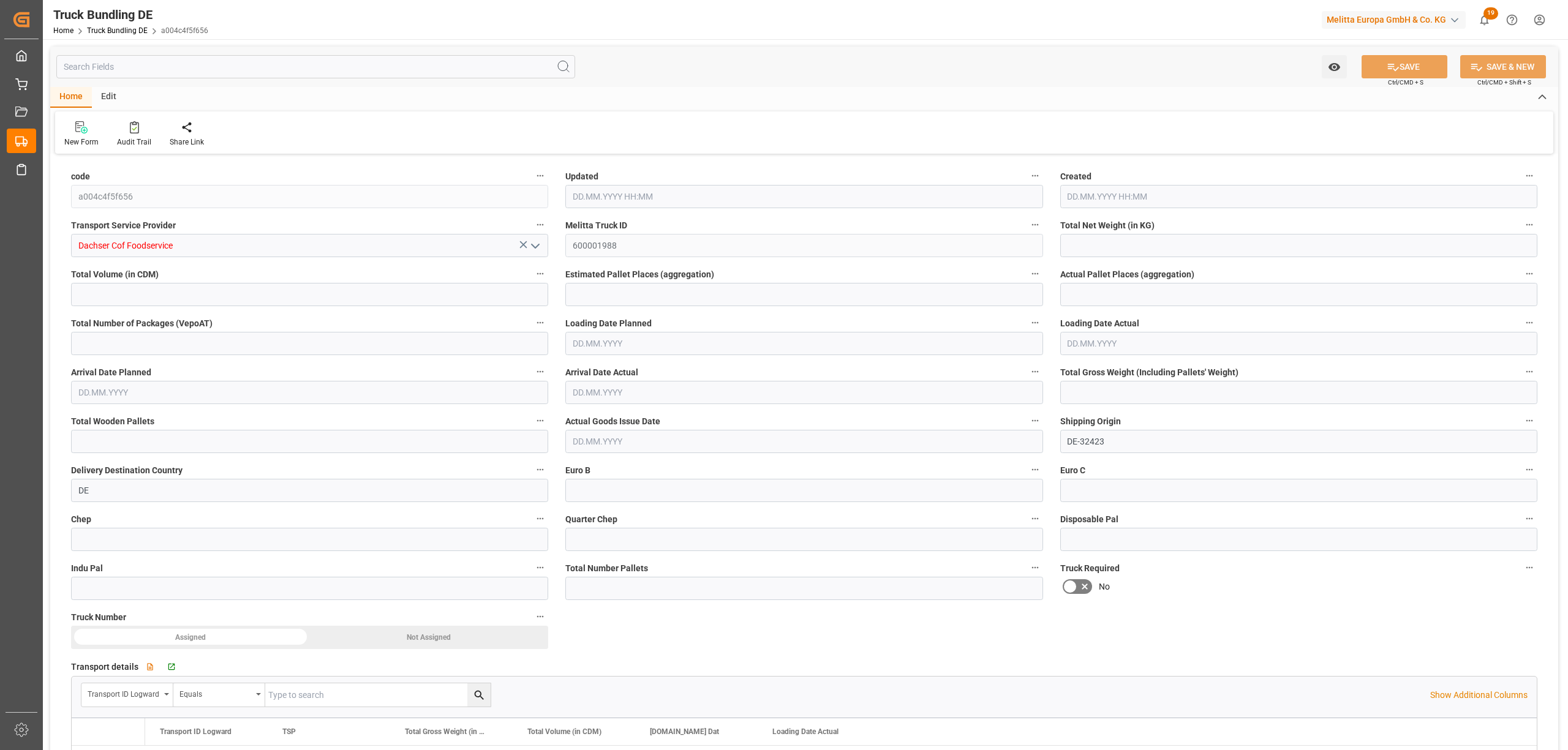
type input "2220"
type input "7614.6"
type input "10"
type input "0"
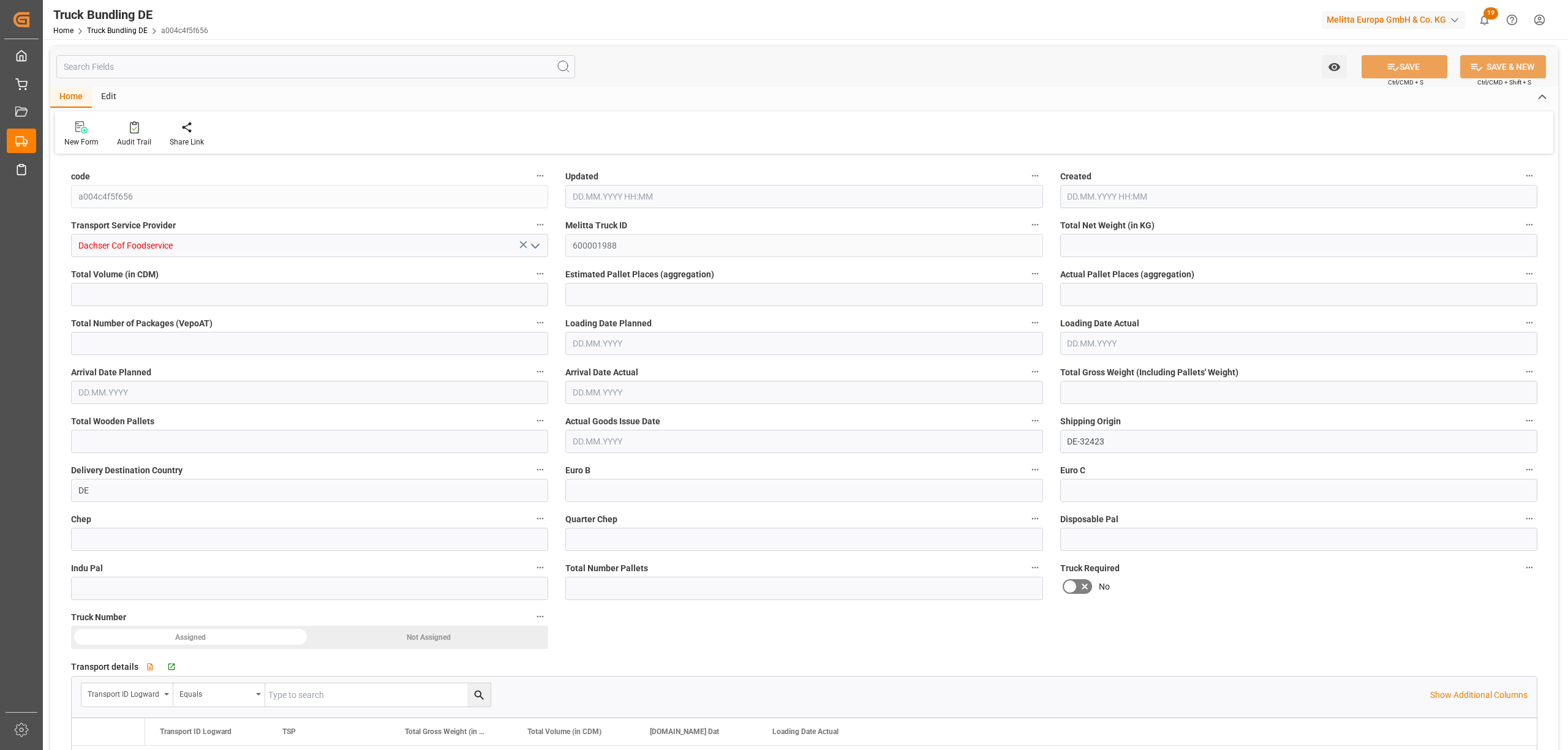
type input "2720"
type input "10"
type input "0"
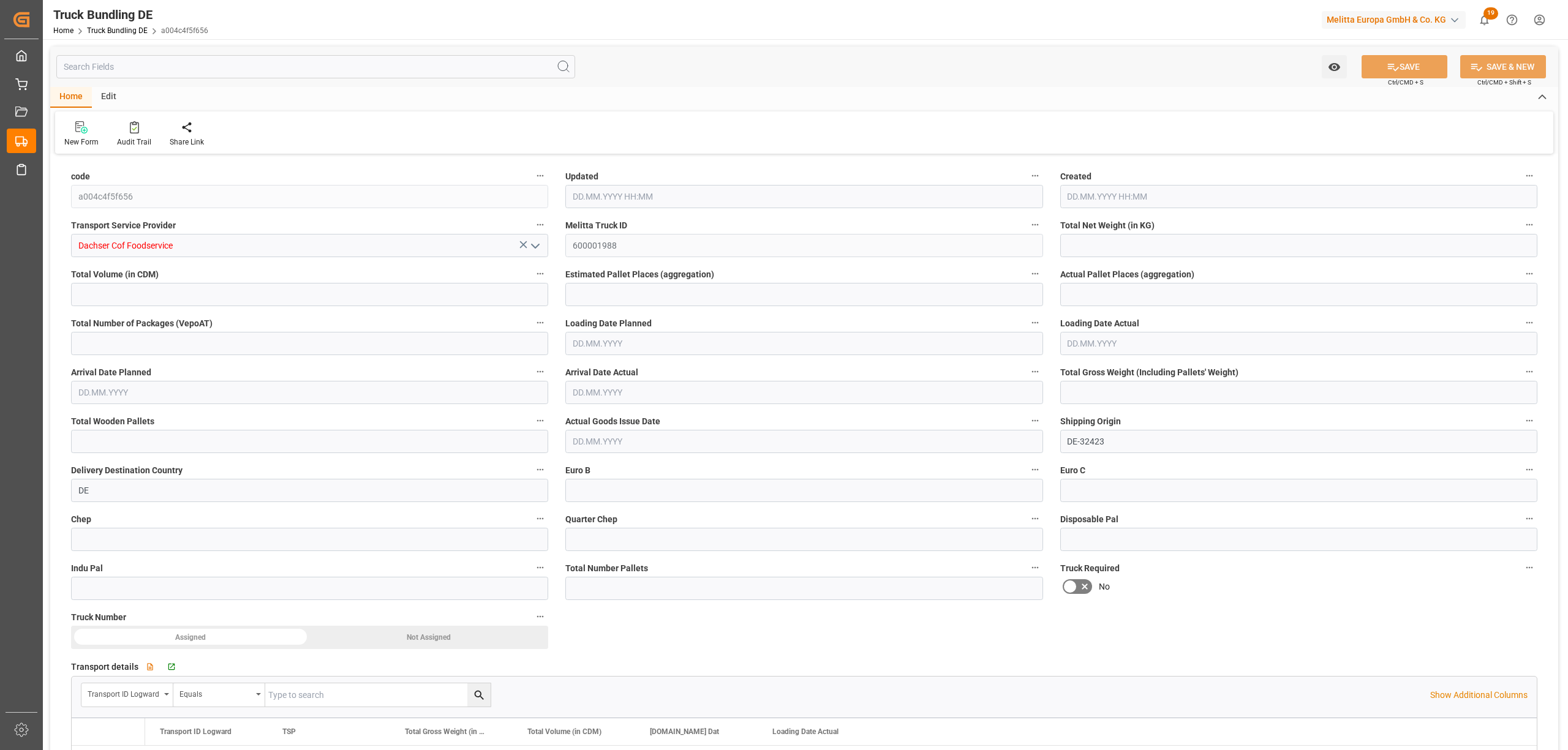
type input "0"
type input "26.08.2025 08:12"
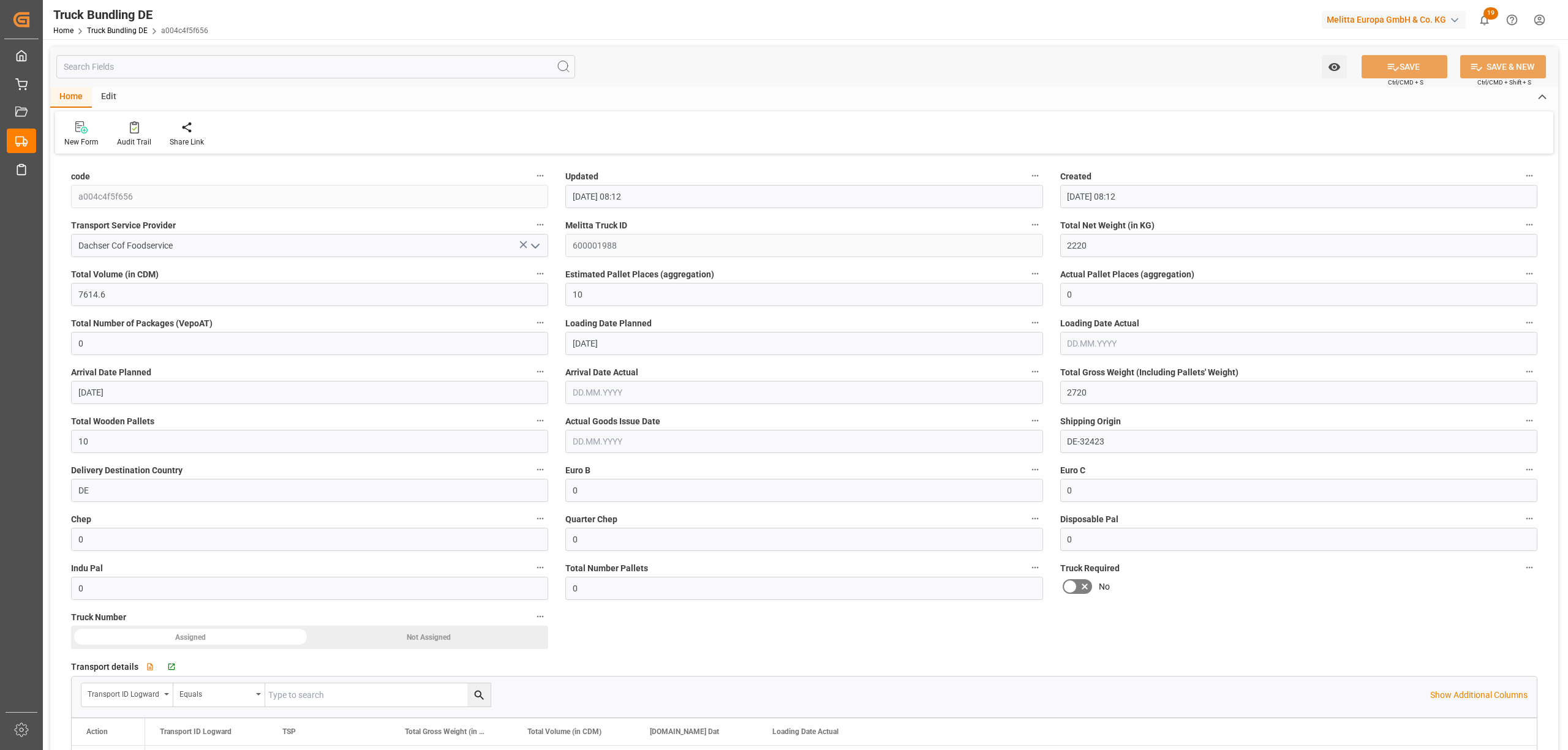
type input "26.08.2025 08:12"
type input "[DATE]"
type input "05.09.2025"
type input "[DATE]"
